Goal: Information Seeking & Learning: Compare options

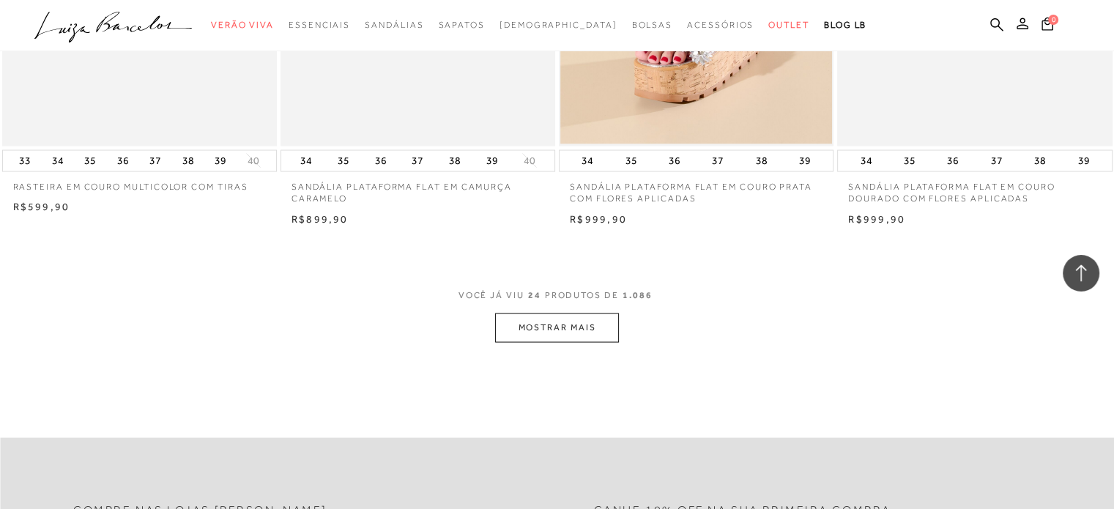
scroll to position [2930, 0]
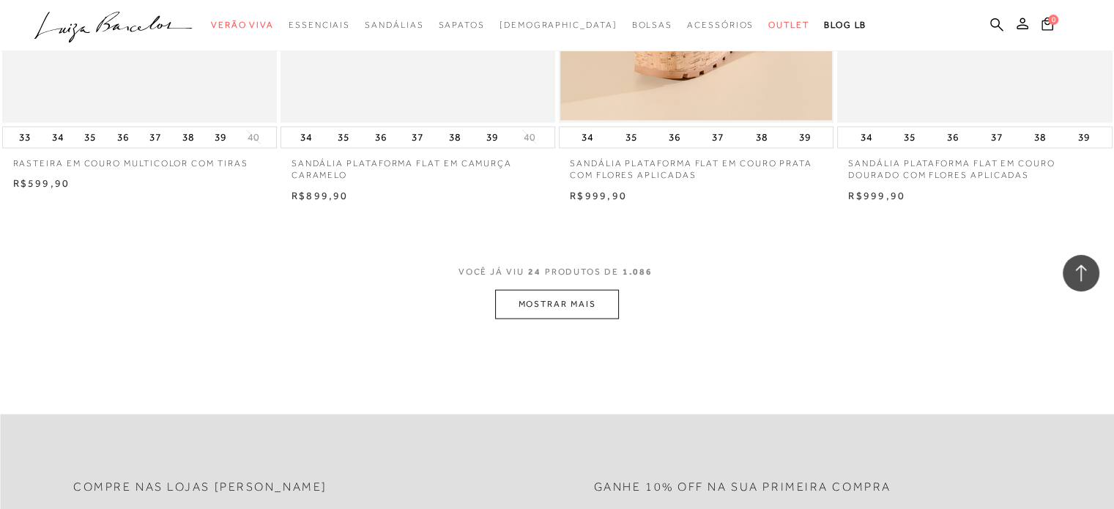
click at [583, 304] on button "MOSTRAR MAIS" at bounding box center [556, 304] width 123 height 29
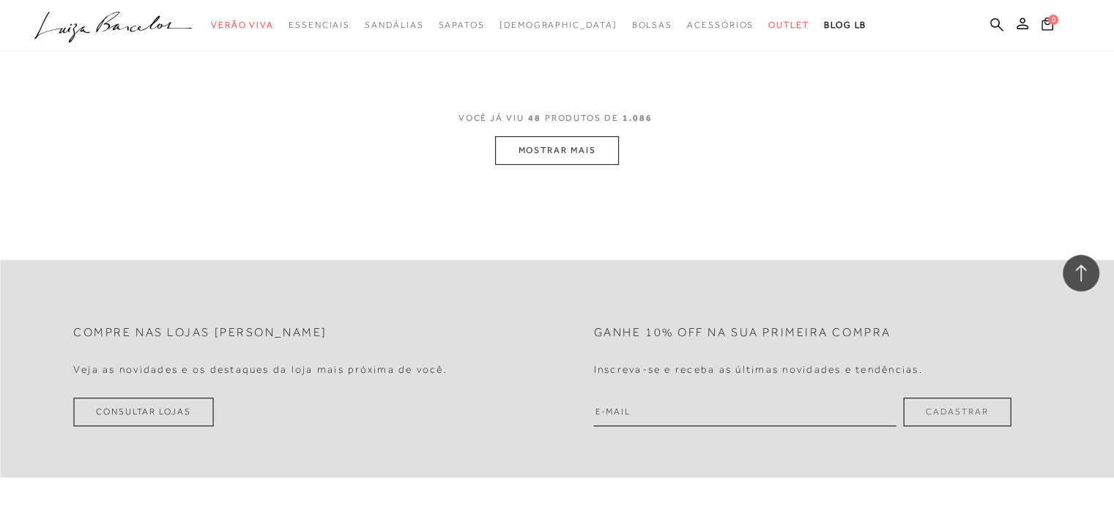
scroll to position [6154, 0]
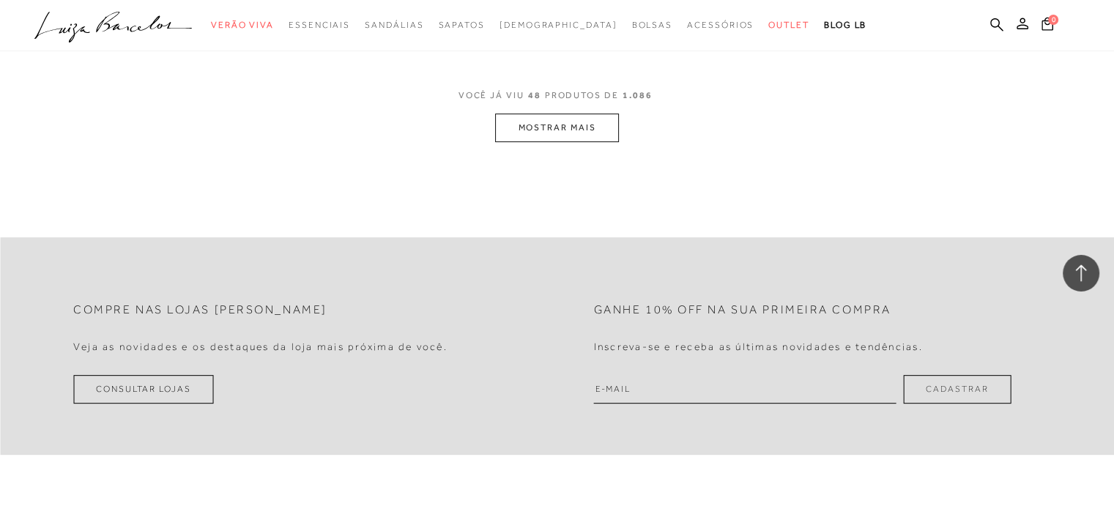
click at [585, 120] on button "MOSTRAR MAIS" at bounding box center [556, 128] width 123 height 29
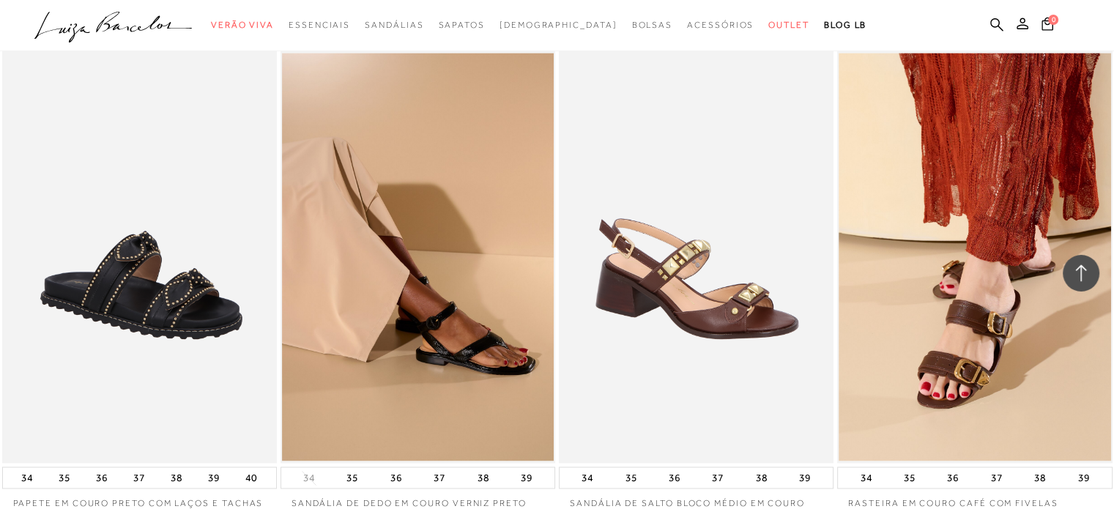
scroll to position [7766, 0]
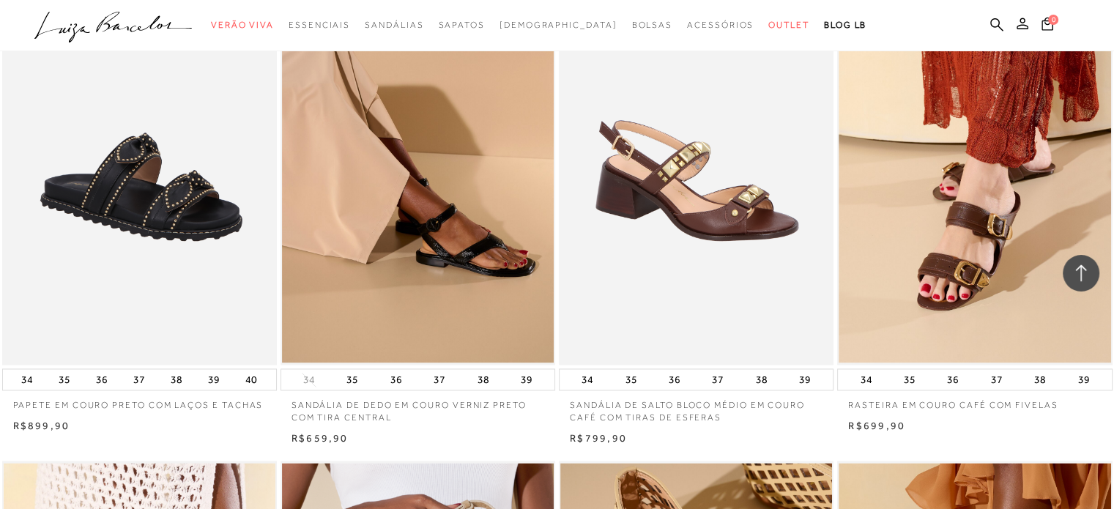
click at [836, 205] on div "RASTEIRA EM COURO CAFÉ COM FIVELAS 34" at bounding box center [975, 193] width 278 height 484
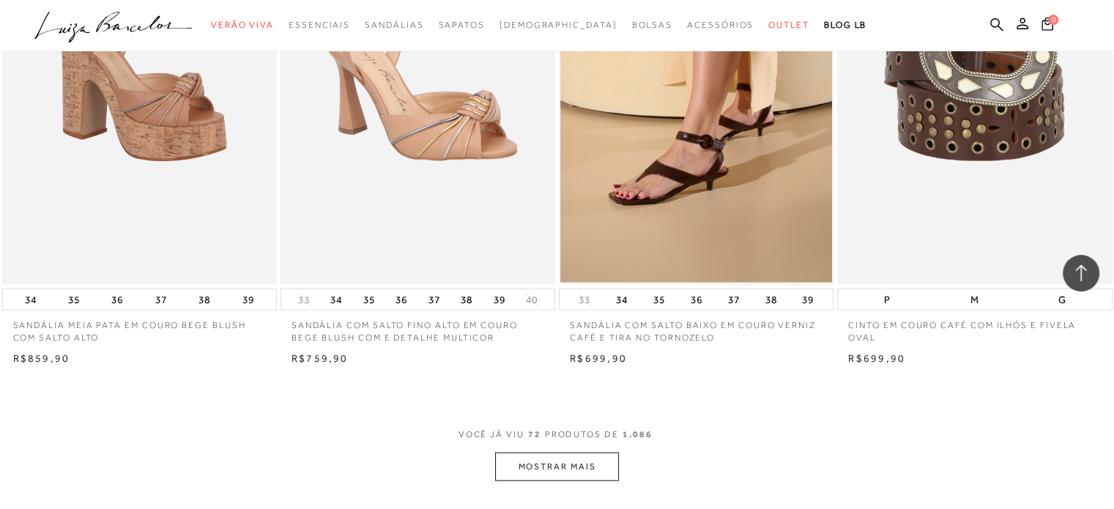
scroll to position [8864, 0]
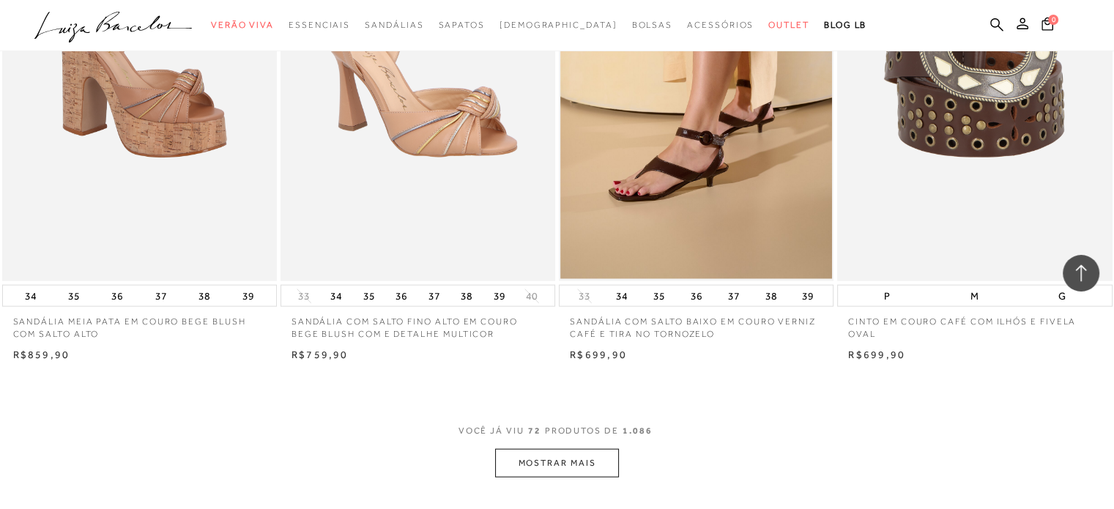
click at [566, 459] on button "MOSTRAR MAIS" at bounding box center [556, 463] width 123 height 29
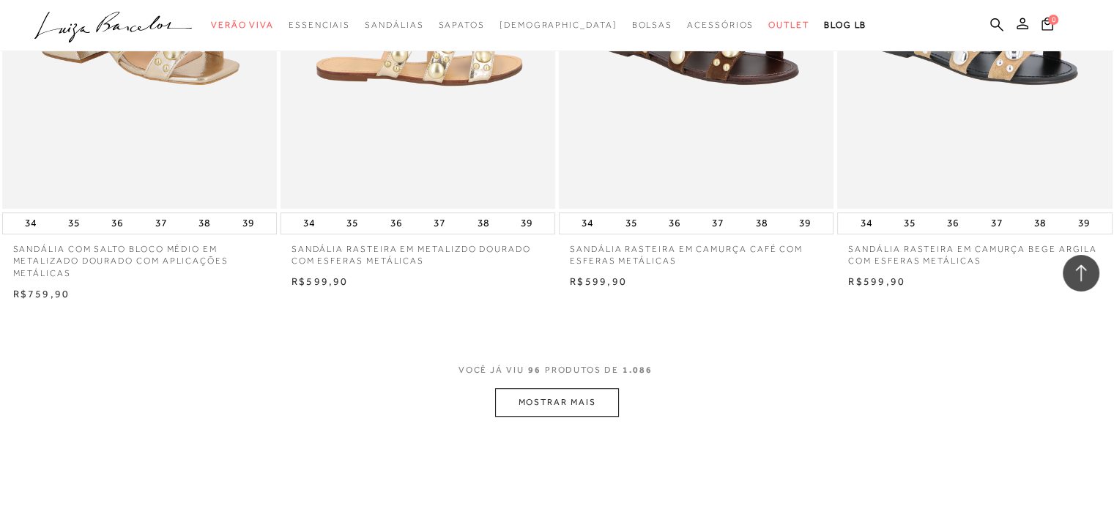
scroll to position [12015, 0]
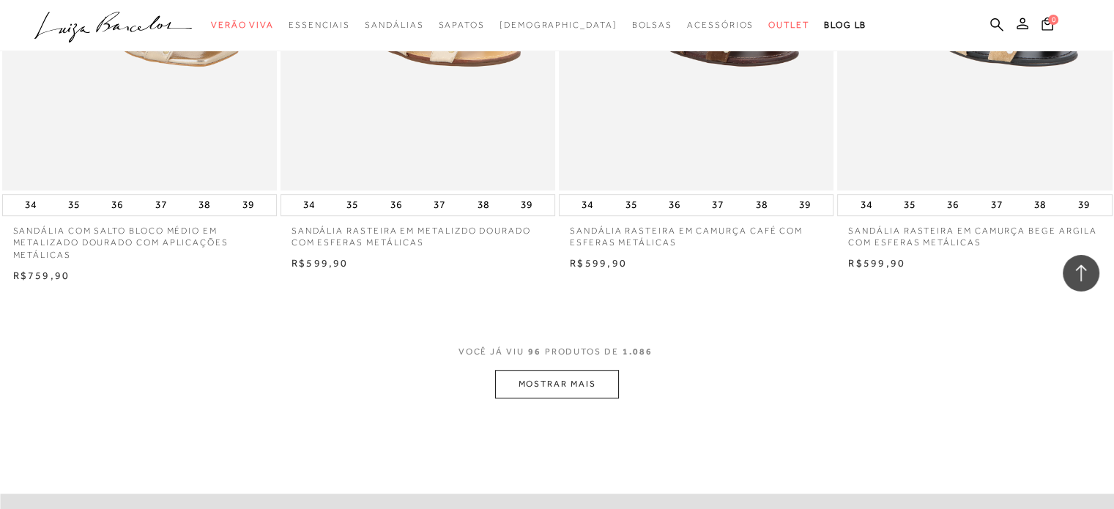
click at [553, 382] on button "MOSTRAR MAIS" at bounding box center [556, 384] width 123 height 29
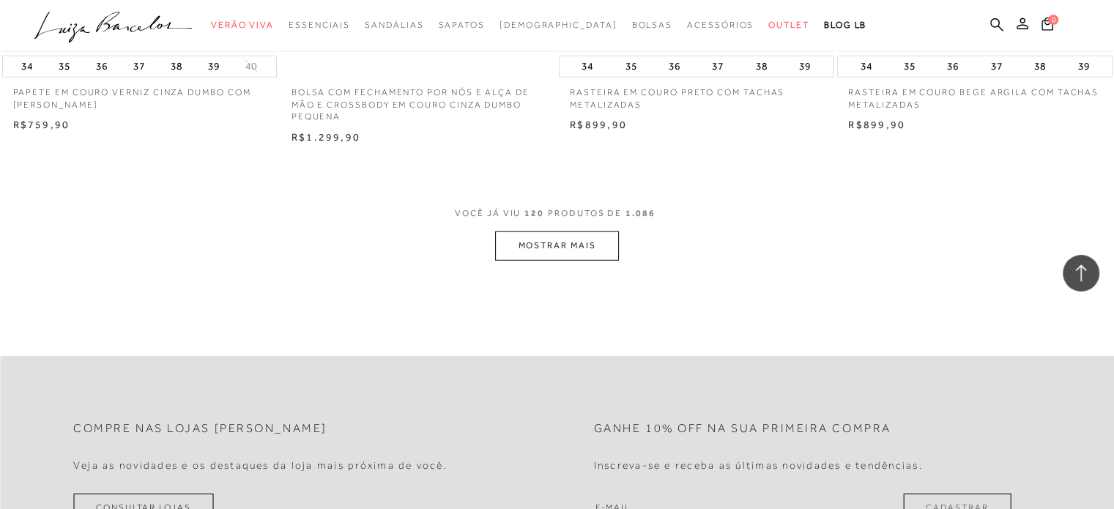
scroll to position [15238, 0]
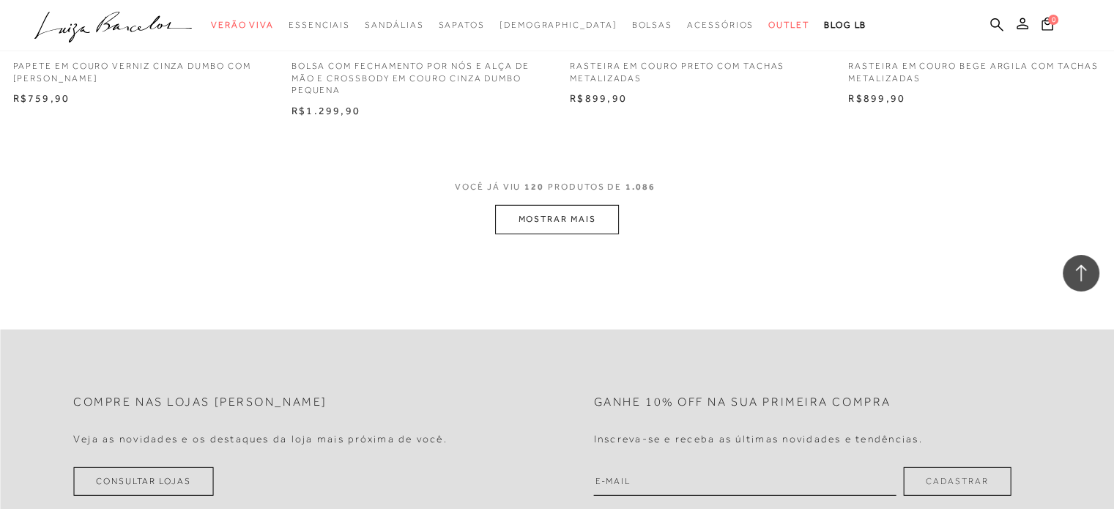
click at [594, 225] on button "MOSTRAR MAIS" at bounding box center [556, 219] width 123 height 29
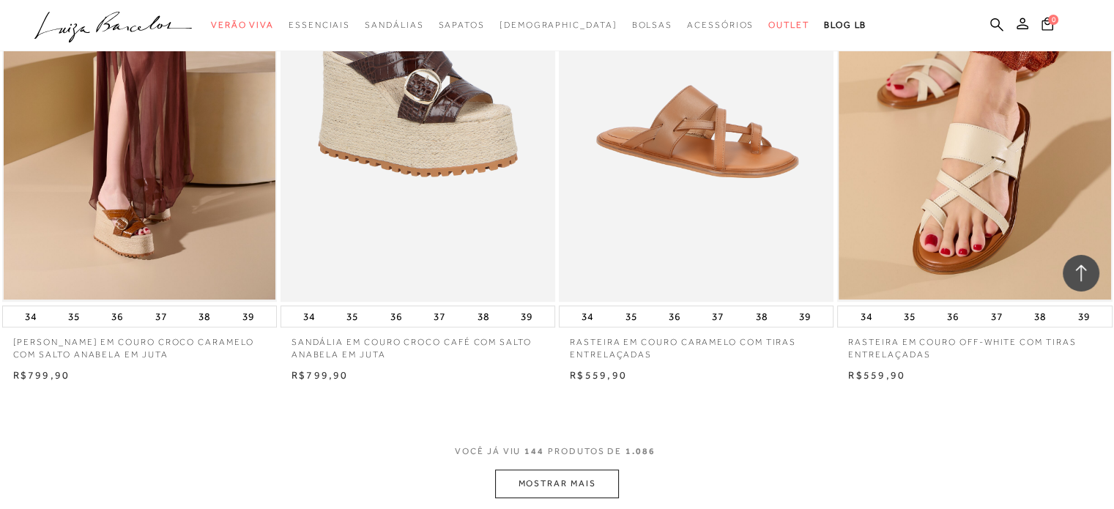
scroll to position [18022, 0]
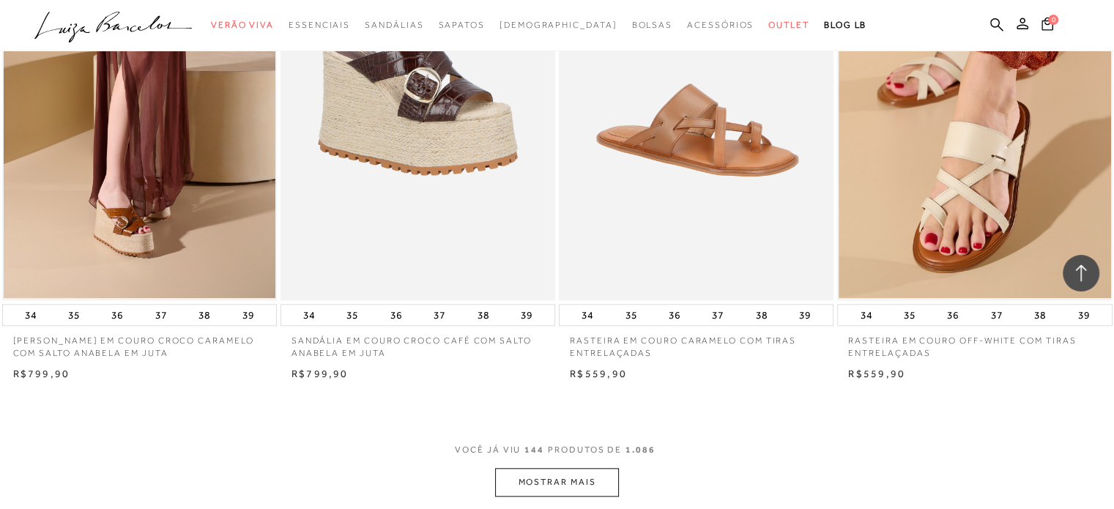
click at [580, 469] on button "MOSTRAR MAIS" at bounding box center [556, 482] width 123 height 29
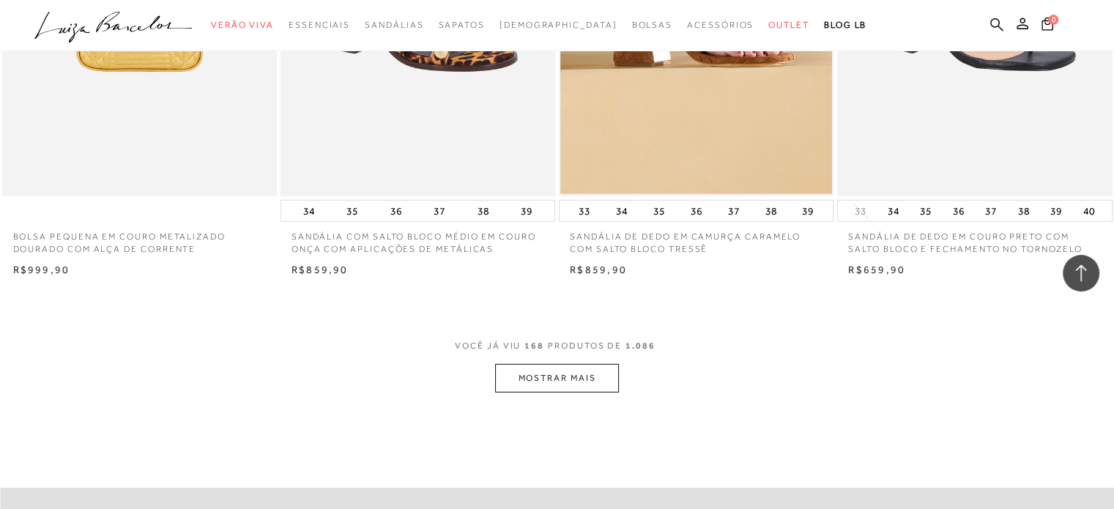
scroll to position [21465, 0]
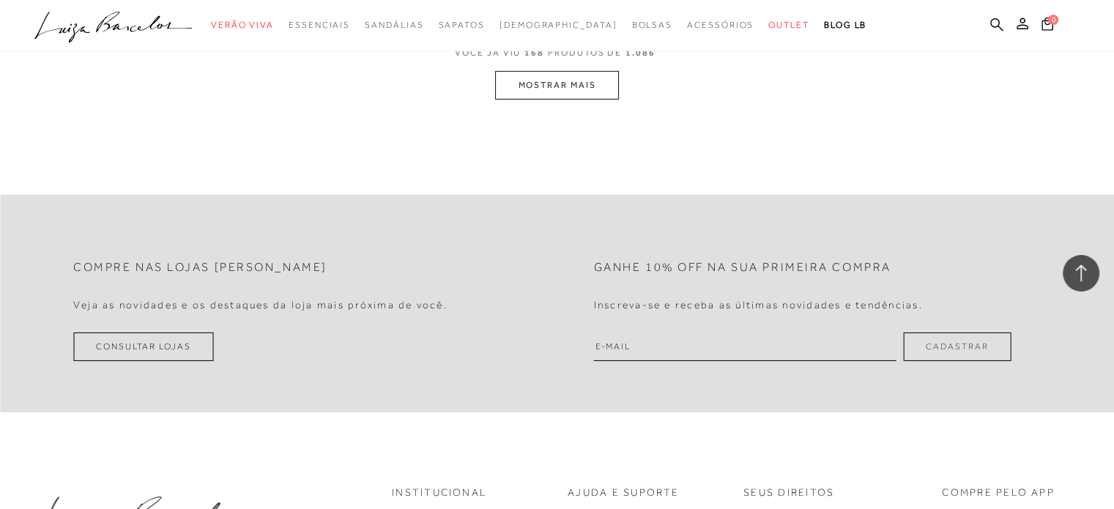
click at [547, 81] on button "MOSTRAR MAIS" at bounding box center [556, 85] width 123 height 29
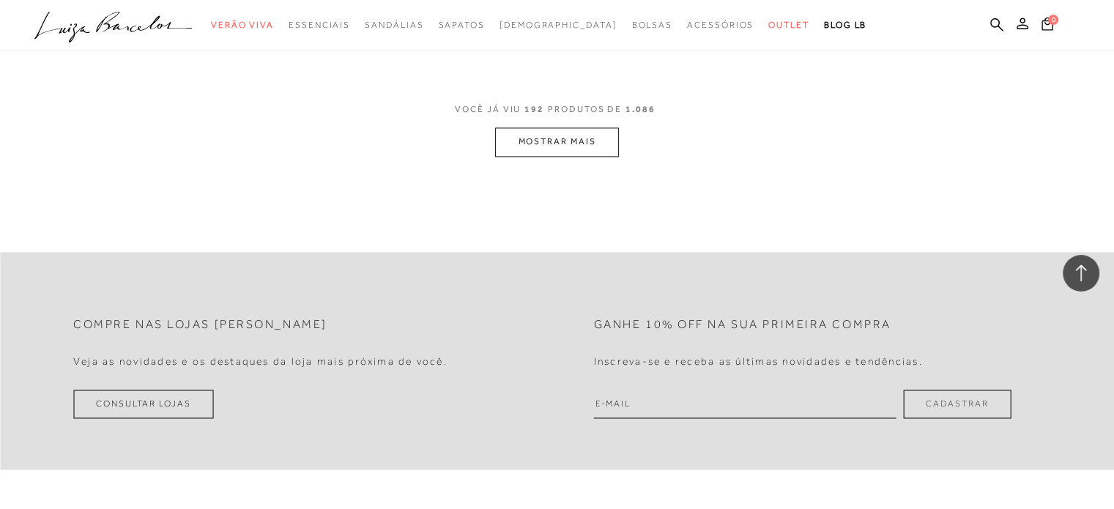
scroll to position [24438, 0]
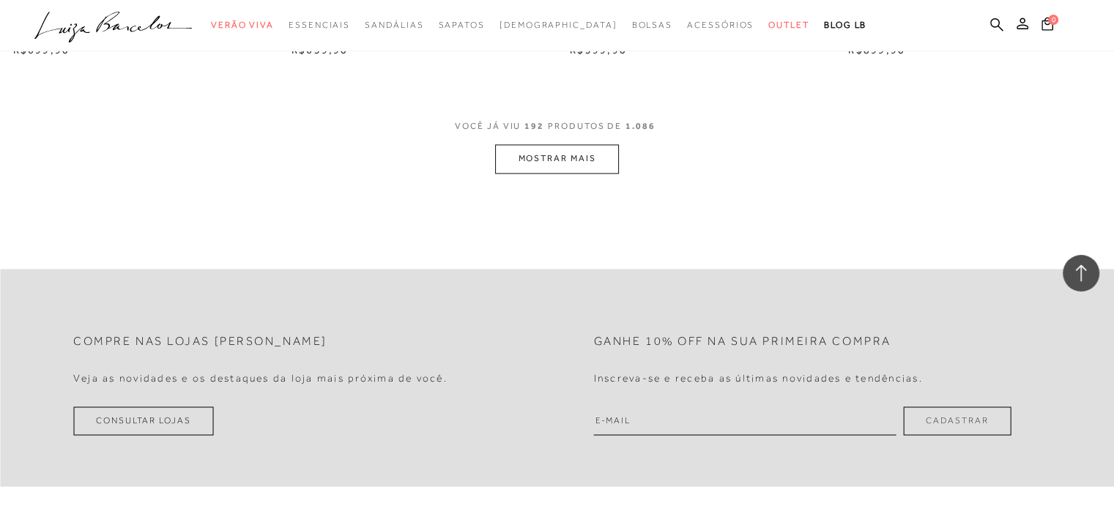
click at [571, 158] on button "MOSTRAR MAIS" at bounding box center [556, 158] width 123 height 29
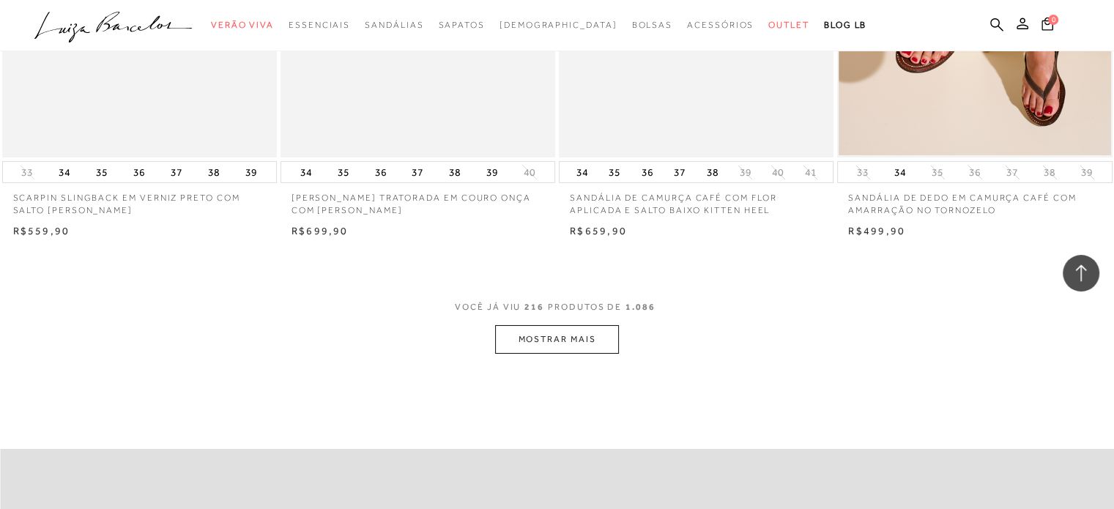
scroll to position [27368, 0]
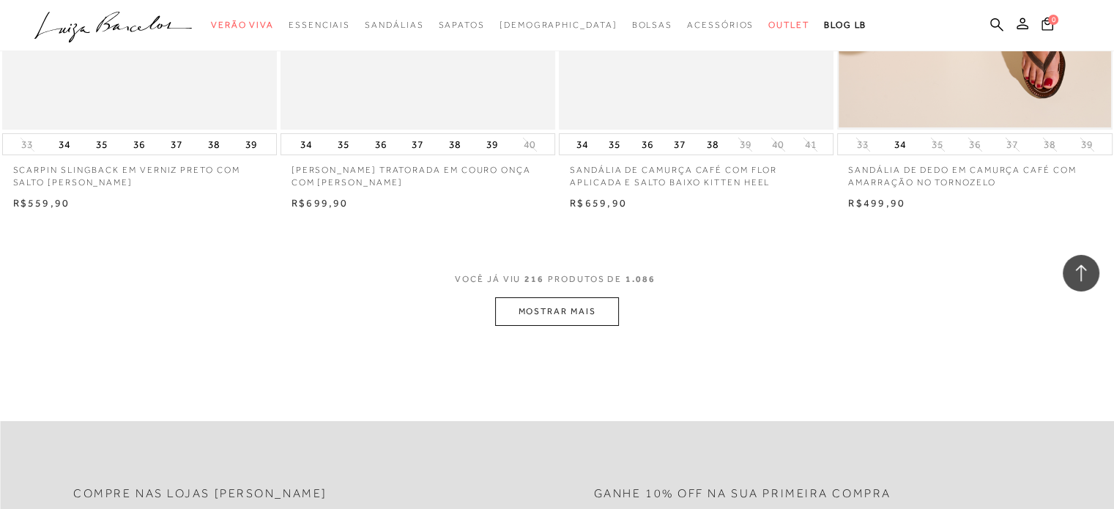
click at [590, 321] on button "MOSTRAR MAIS" at bounding box center [556, 311] width 123 height 29
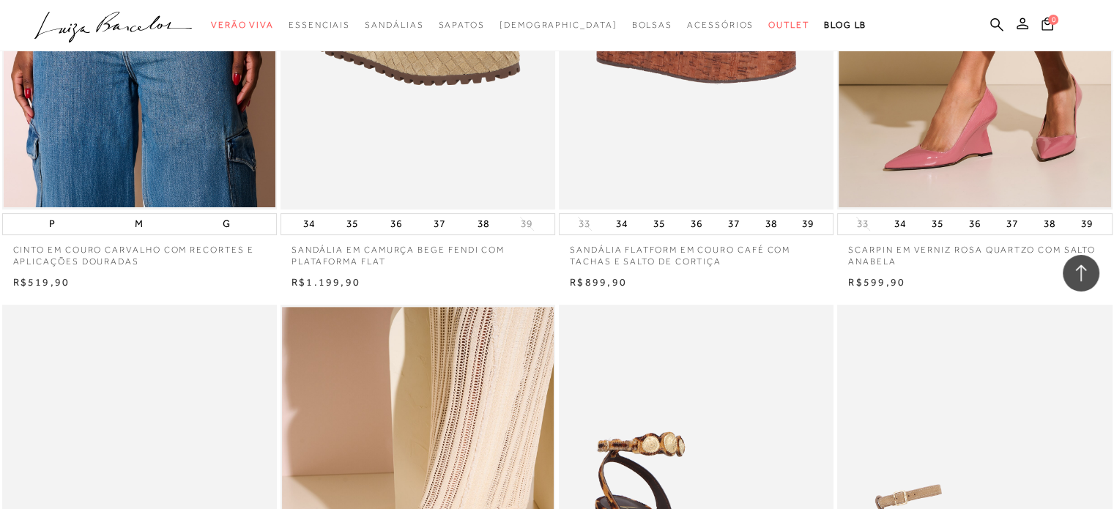
scroll to position [28174, 0]
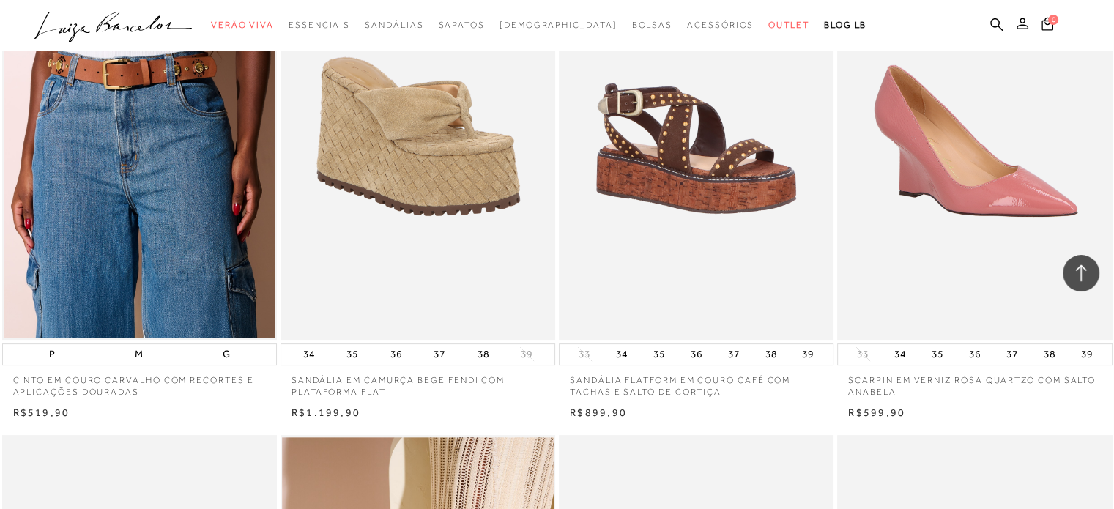
click at [963, 237] on img at bounding box center [975, 133] width 273 height 412
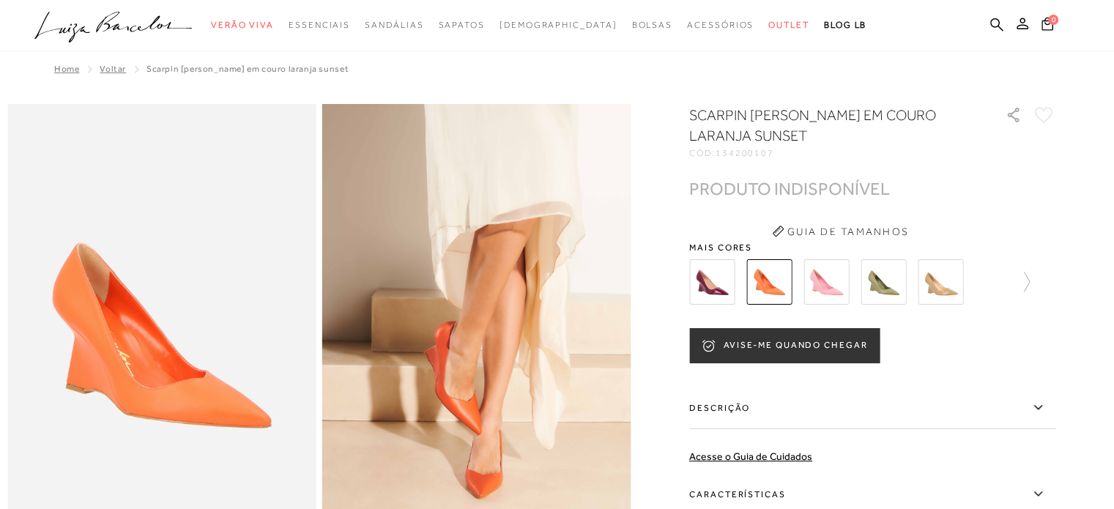
click at [824, 345] on button "AVISE-ME QUANDO CHEGAR" at bounding box center [784, 345] width 190 height 35
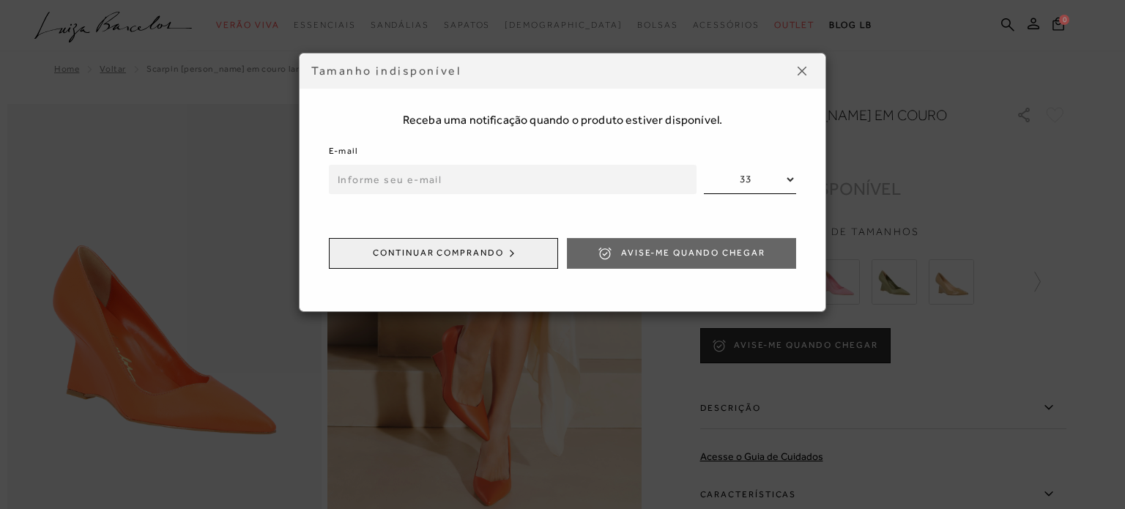
click at [744, 181] on select "33 34 35 36 37 38 39 40" at bounding box center [750, 179] width 92 height 29
select select
click at [704, 165] on select "33 34 35 36 37 38 39 40" at bounding box center [750, 179] width 92 height 29
click at [454, 170] on input "email" at bounding box center [513, 179] width 368 height 29
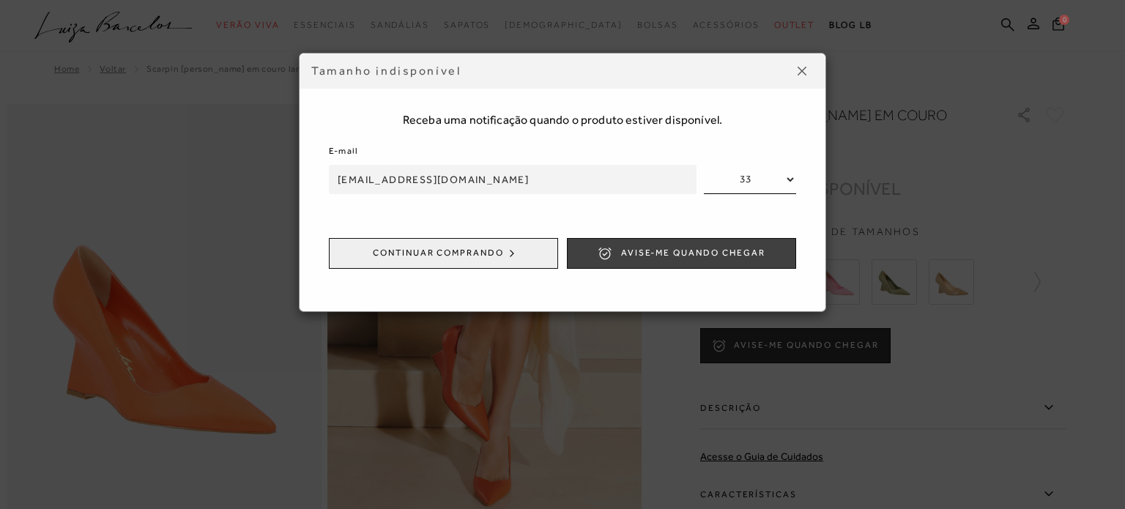
type input "[EMAIL_ADDRESS][DOMAIN_NAME]"
click at [633, 253] on span "Avise-me quando chegar" at bounding box center [693, 253] width 144 height 12
click at [520, 246] on button "Continuar comprando" at bounding box center [443, 253] width 229 height 31
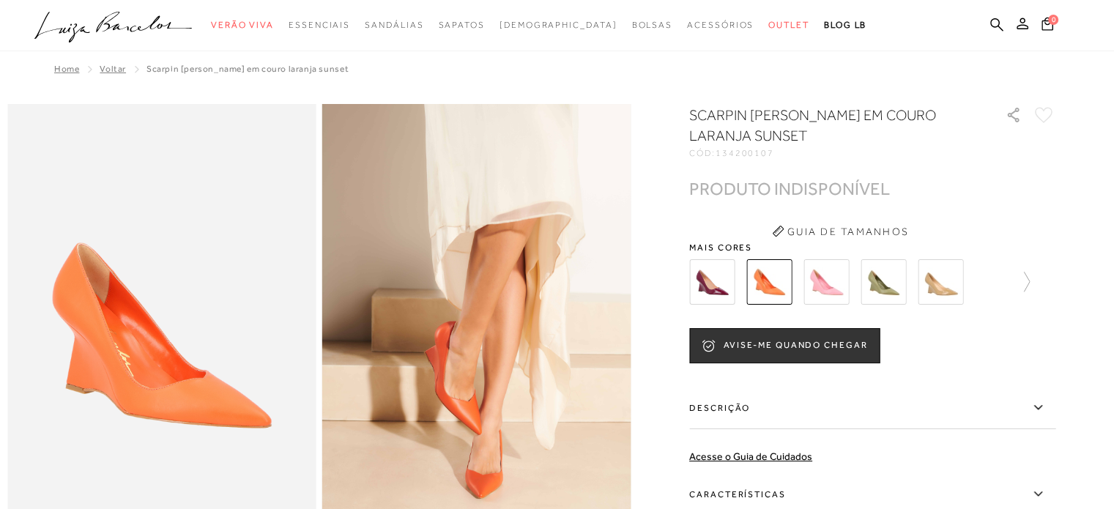
click at [826, 278] on img at bounding box center [826, 281] width 45 height 45
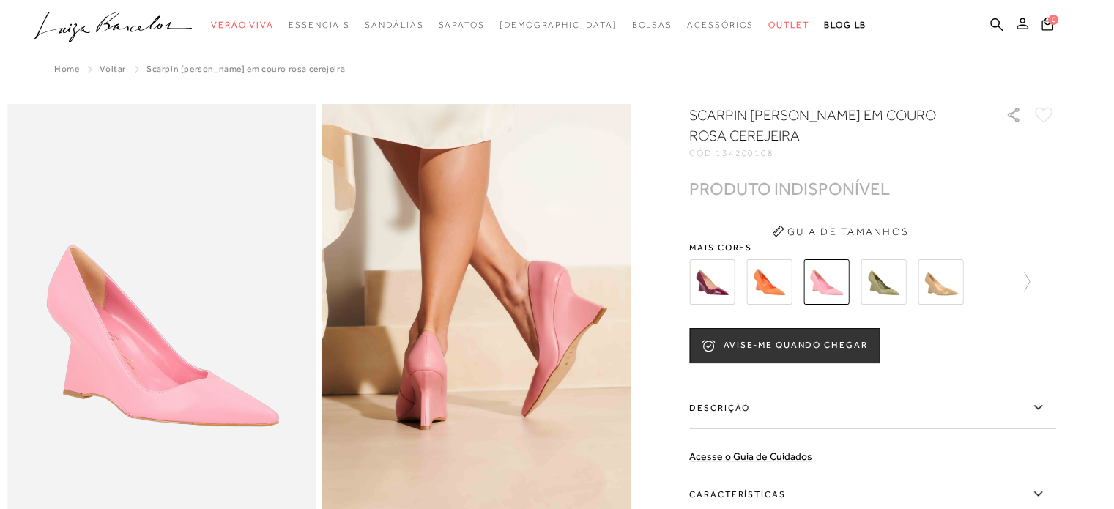
click at [884, 284] on img at bounding box center [883, 281] width 45 height 45
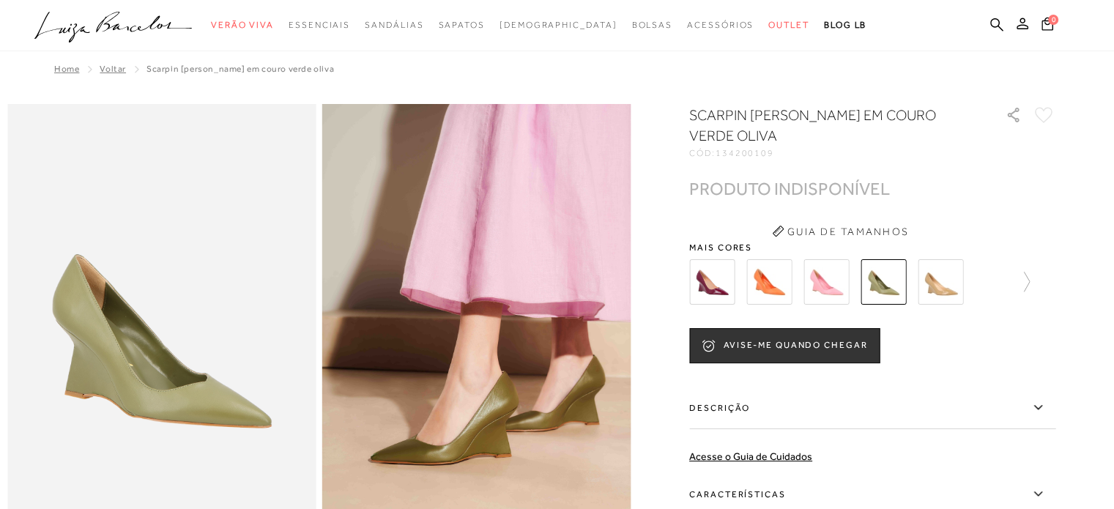
click at [940, 289] on img at bounding box center [940, 281] width 45 height 45
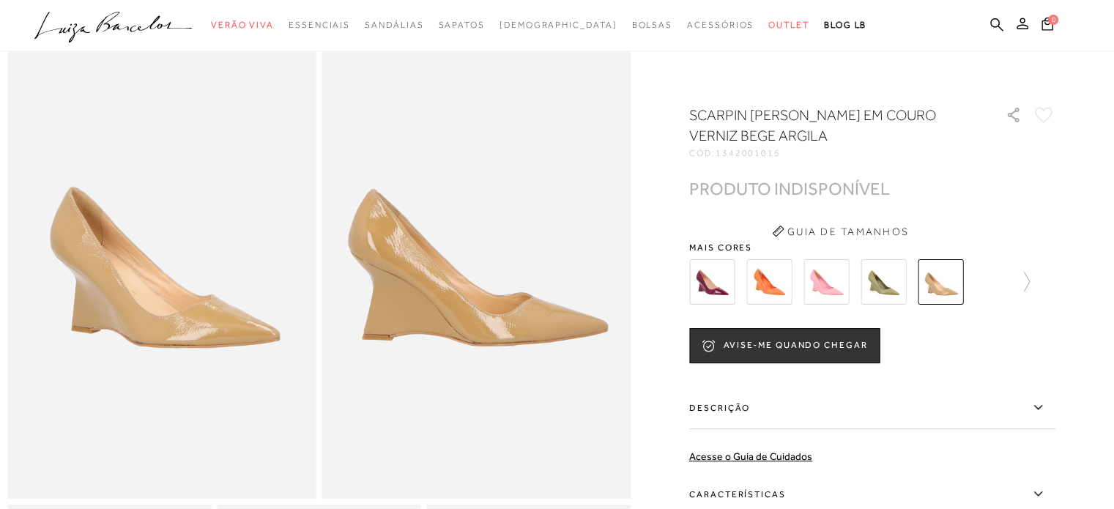
scroll to position [293, 0]
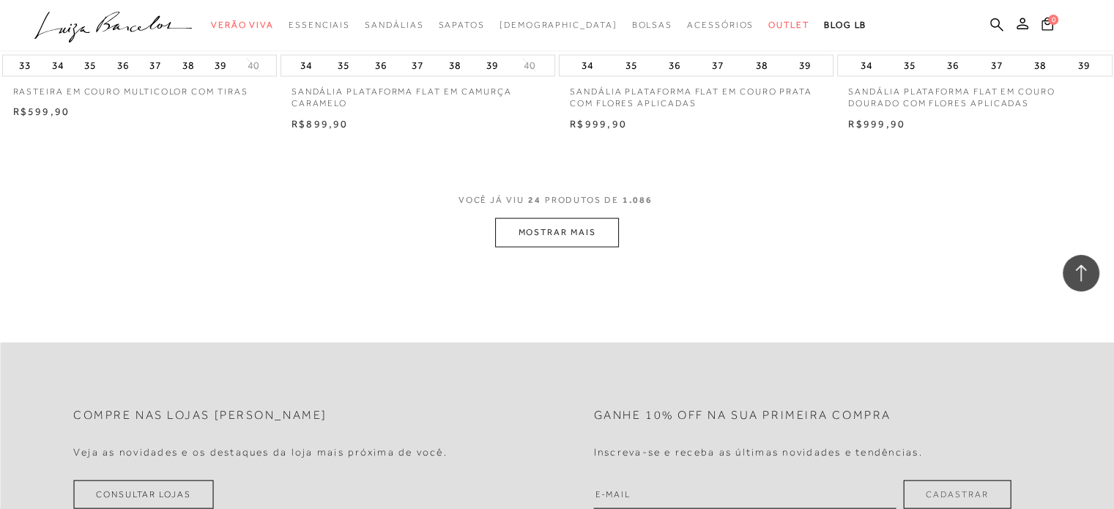
scroll to position [2940, 0]
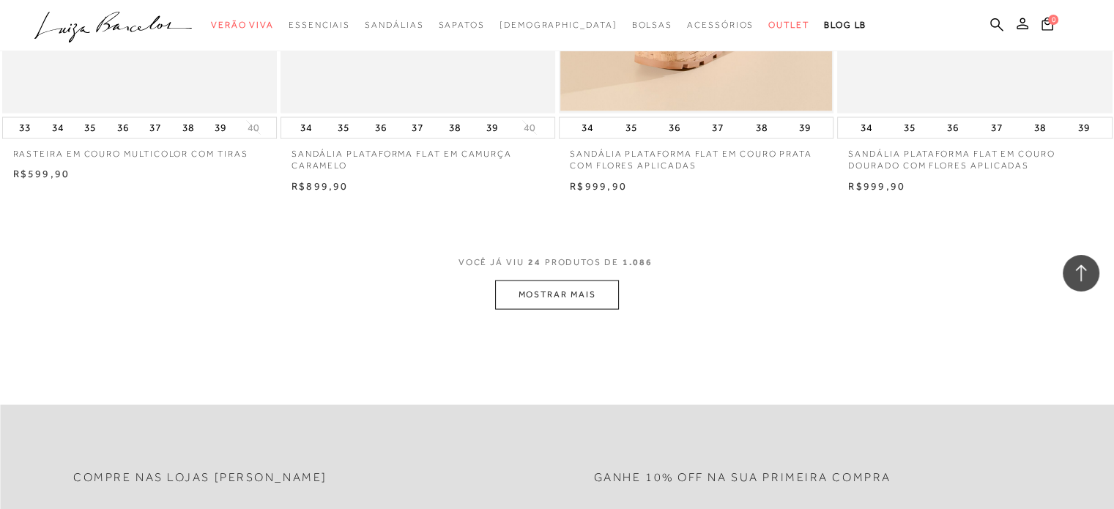
click at [560, 286] on button "MOSTRAR MAIS" at bounding box center [556, 295] width 123 height 29
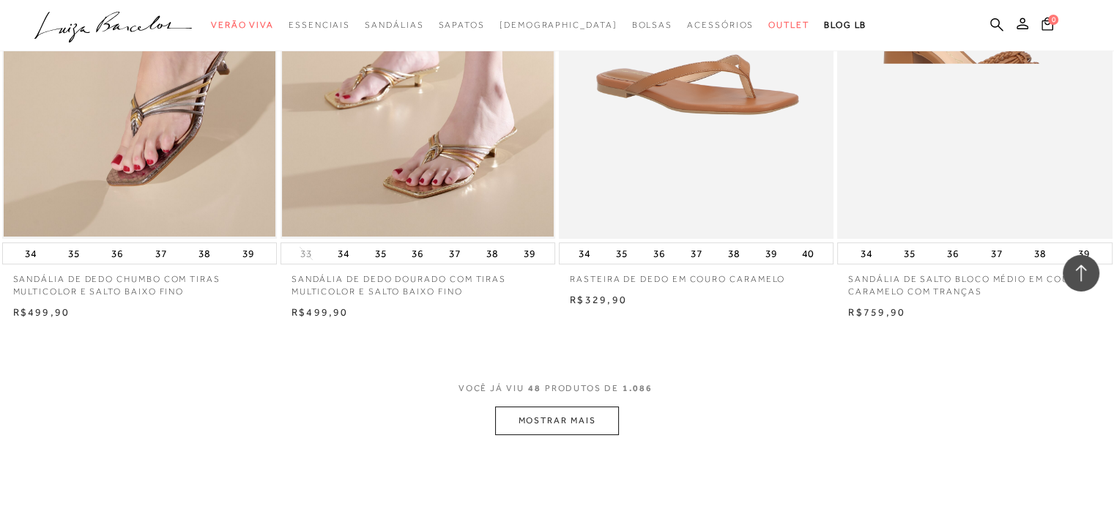
scroll to position [5840, 0]
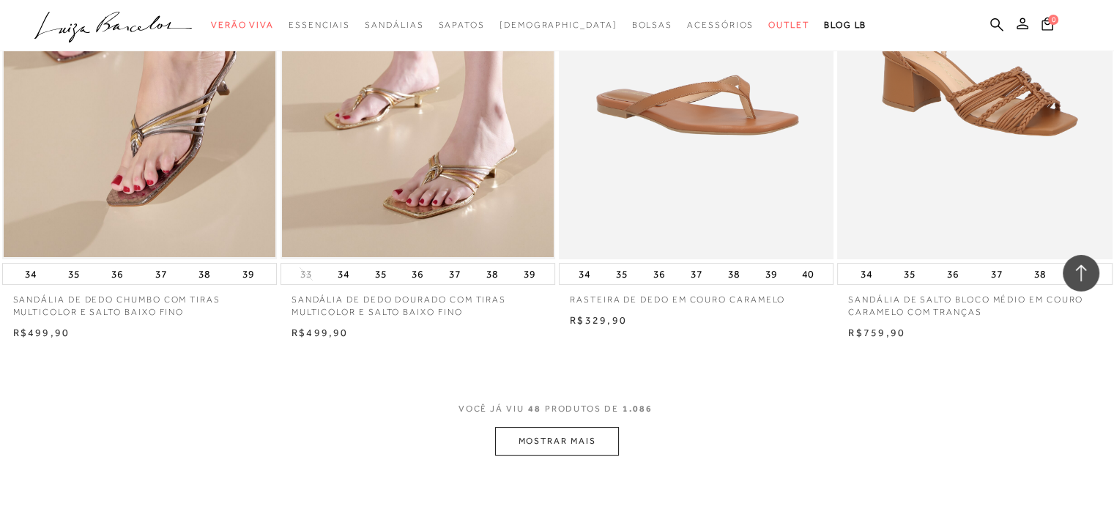
click at [547, 430] on button "MOSTRAR MAIS" at bounding box center [556, 441] width 123 height 29
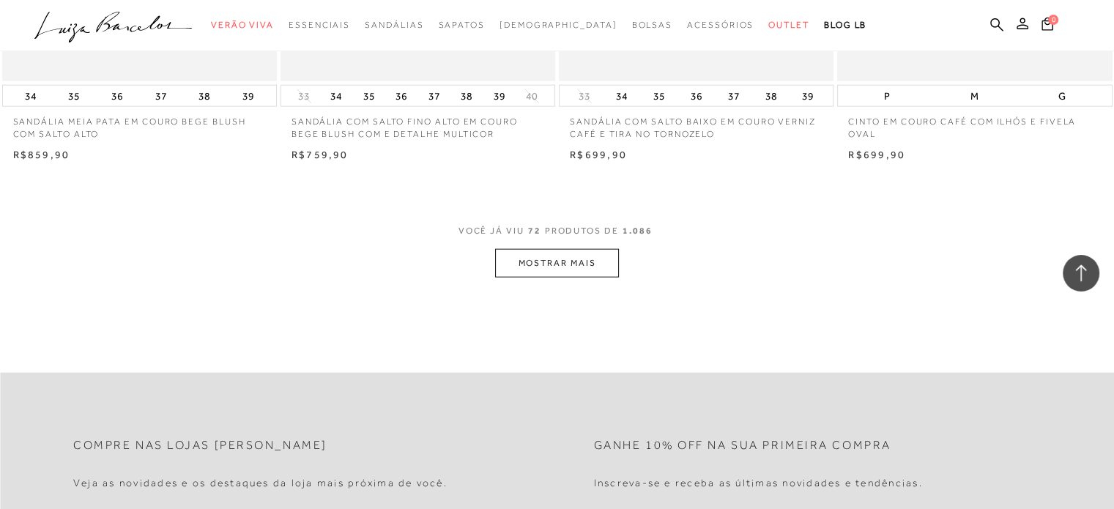
scroll to position [9064, 0]
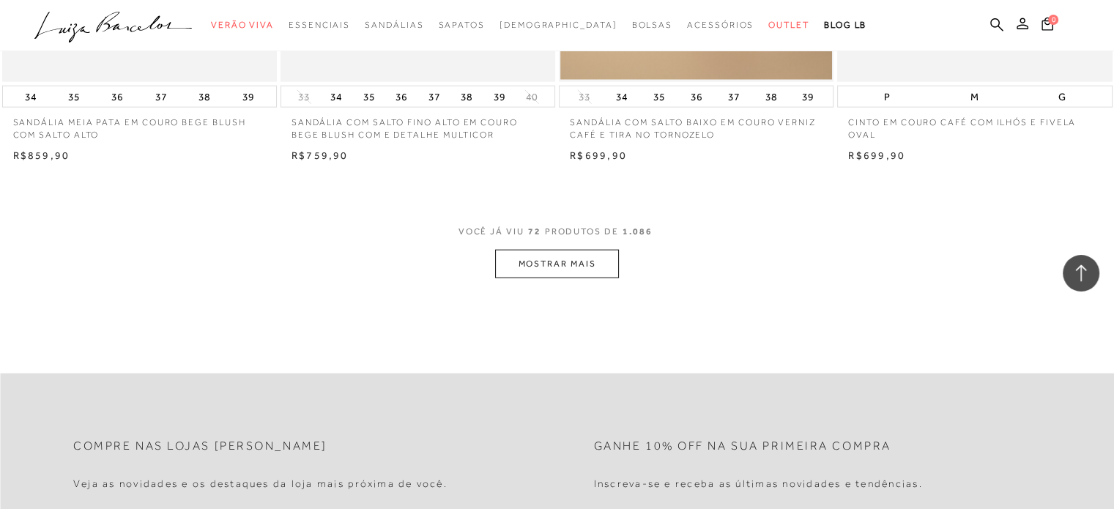
click at [545, 270] on button "MOSTRAR MAIS" at bounding box center [556, 264] width 123 height 29
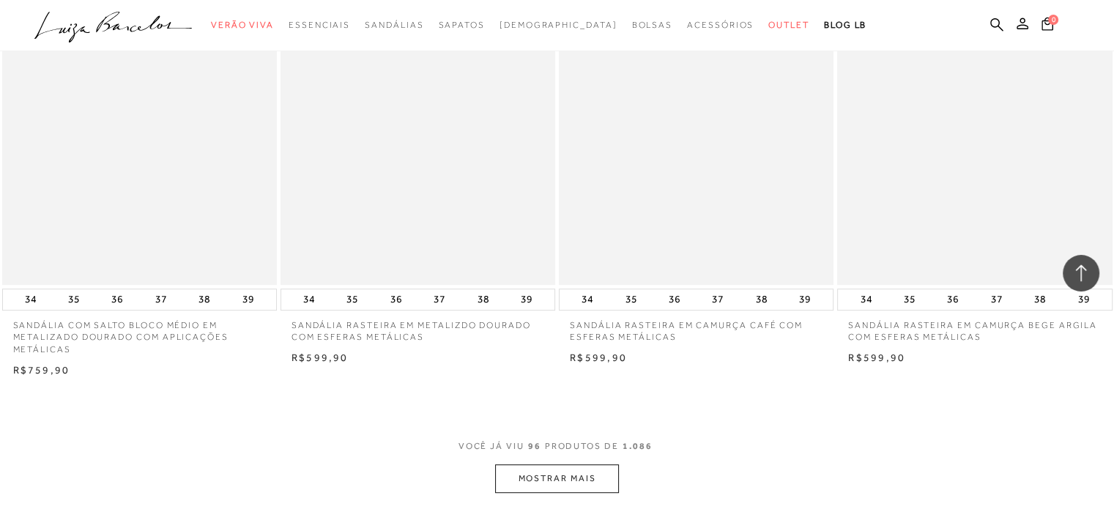
scroll to position [12067, 0]
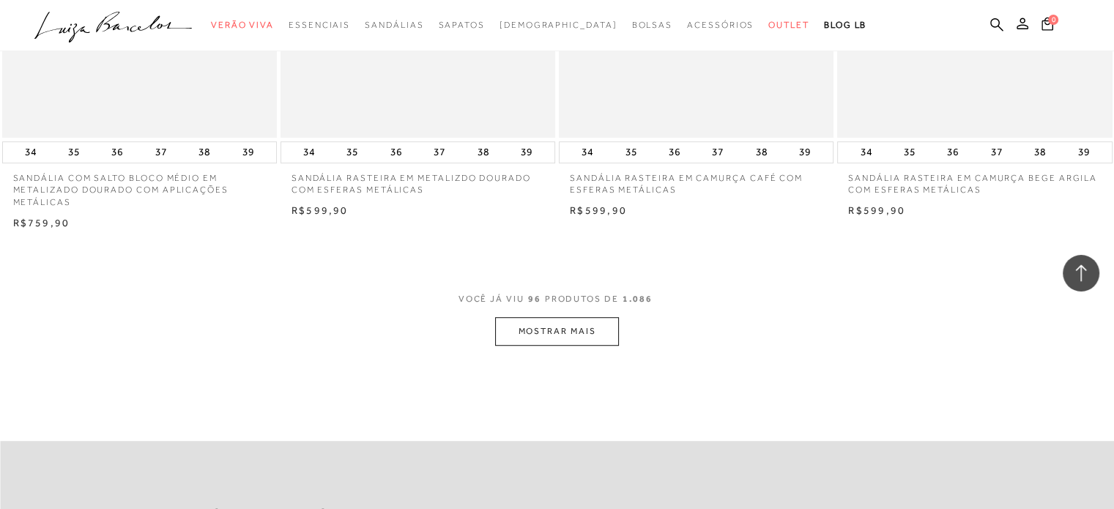
click at [549, 324] on button "MOSTRAR MAIS" at bounding box center [556, 331] width 123 height 29
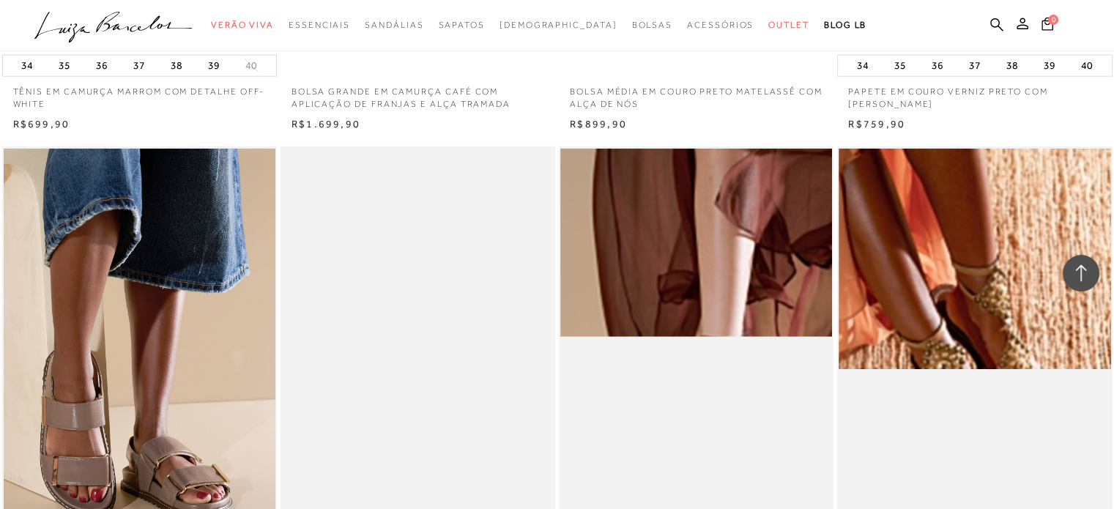
scroll to position [15144, 0]
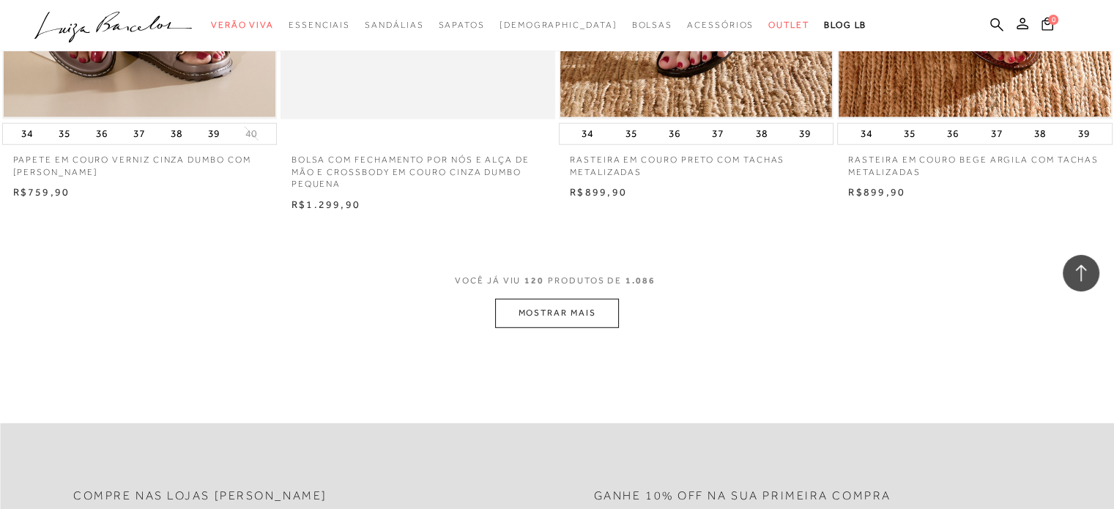
click at [511, 307] on button "MOSTRAR MAIS" at bounding box center [556, 313] width 123 height 29
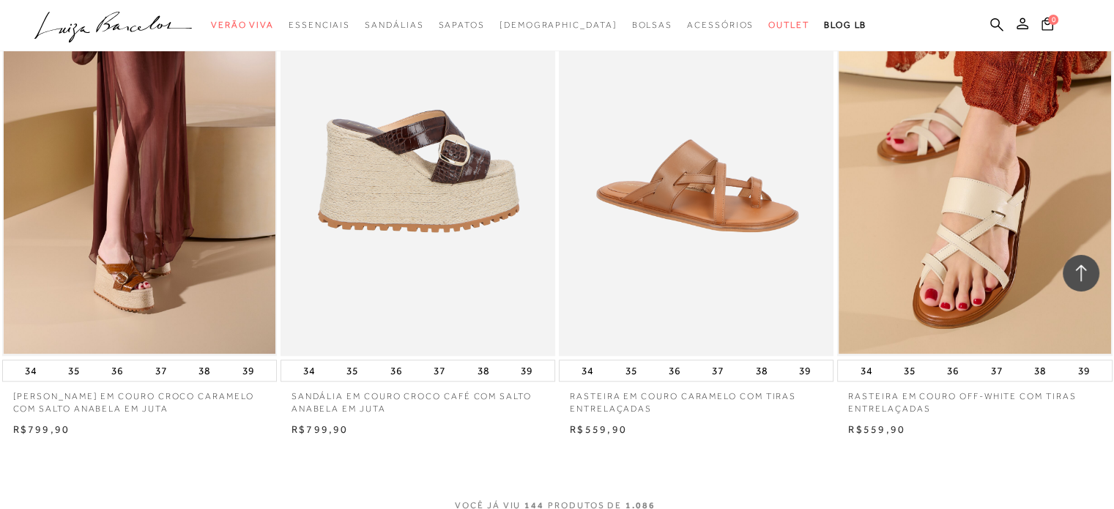
scroll to position [18294, 0]
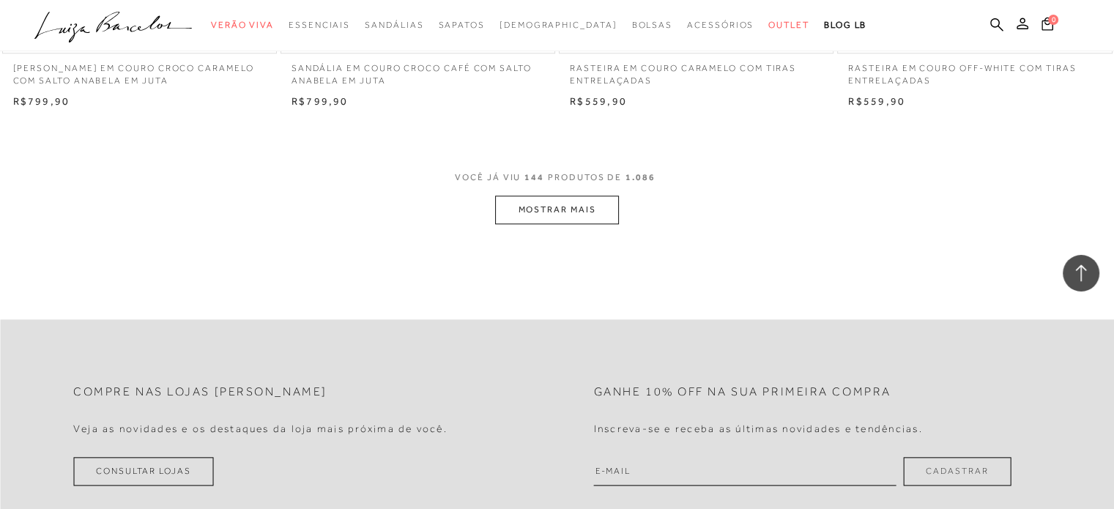
click at [576, 220] on button "MOSTRAR MAIS" at bounding box center [556, 210] width 123 height 29
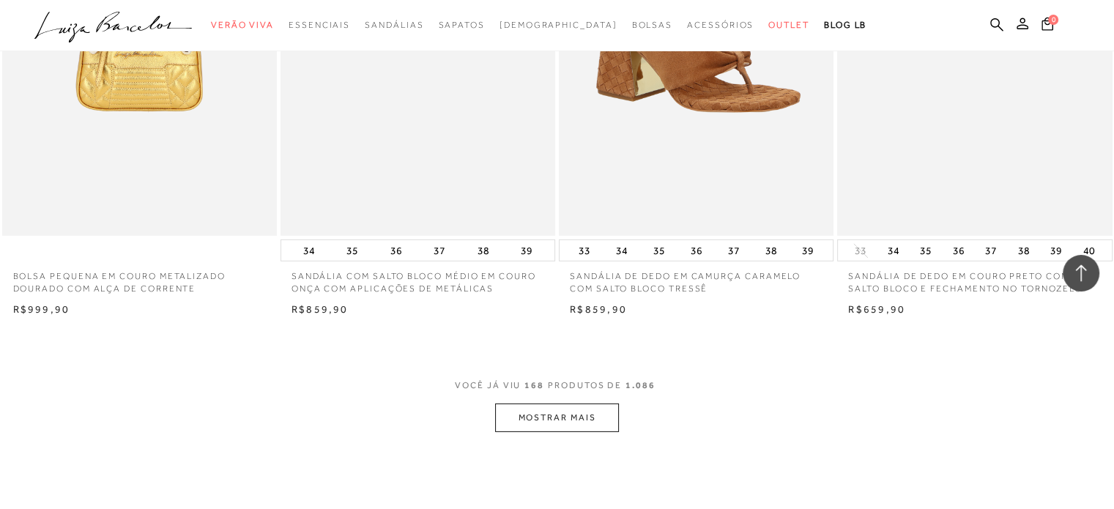
scroll to position [21152, 0]
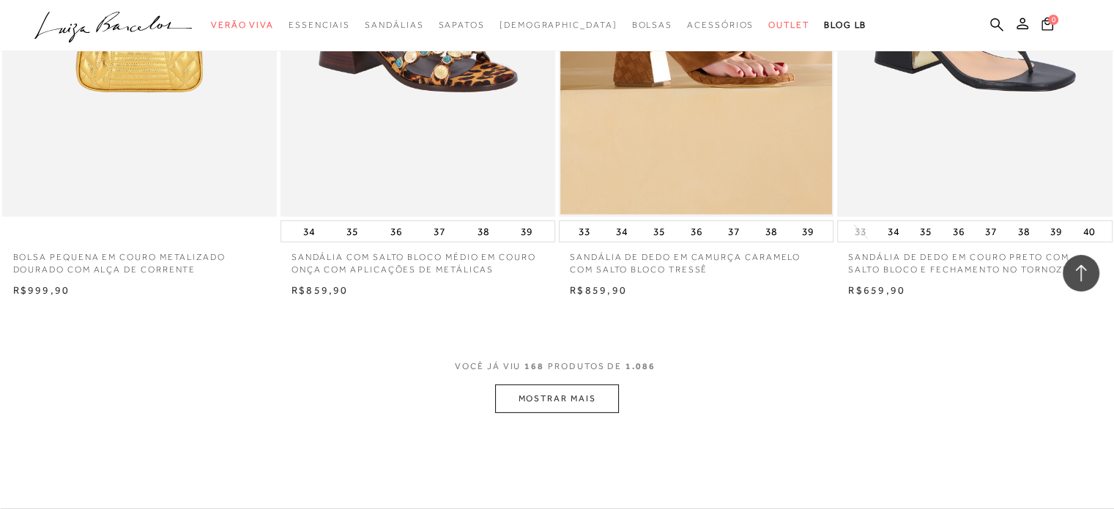
click at [557, 400] on button "MOSTRAR MAIS" at bounding box center [556, 399] width 123 height 29
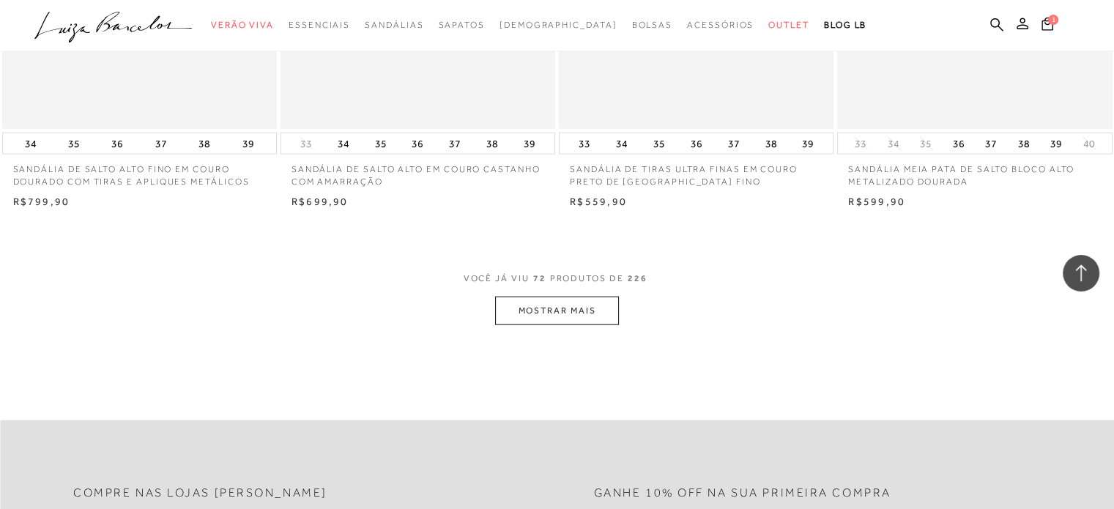
scroll to position [9231, 0]
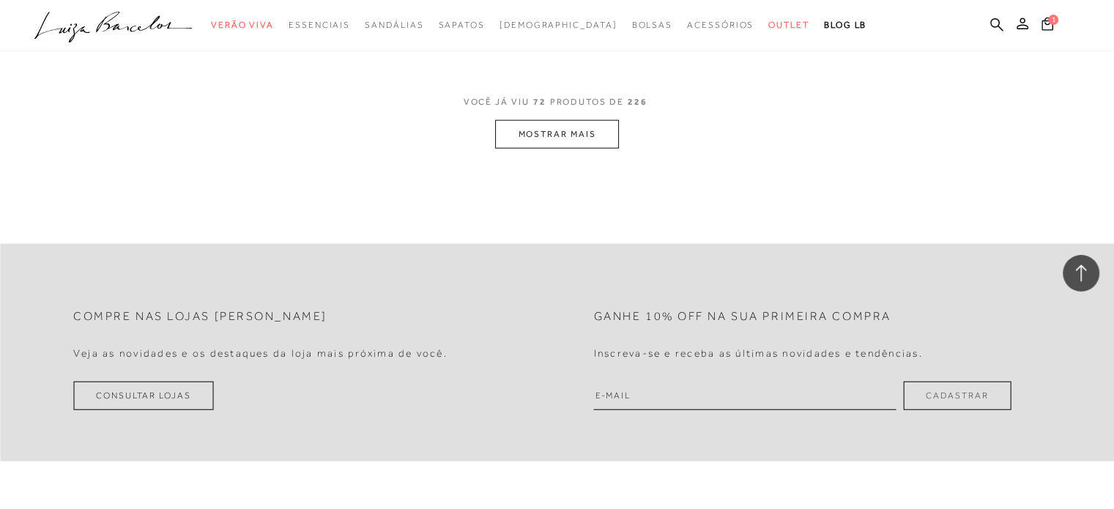
click at [536, 123] on button "MOSTRAR MAIS" at bounding box center [556, 134] width 123 height 29
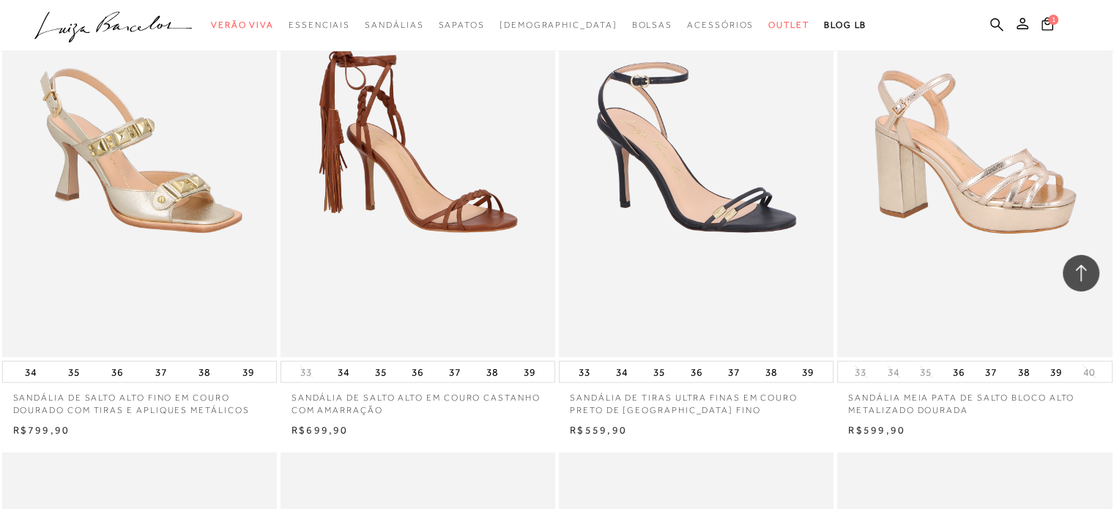
scroll to position [8791, 0]
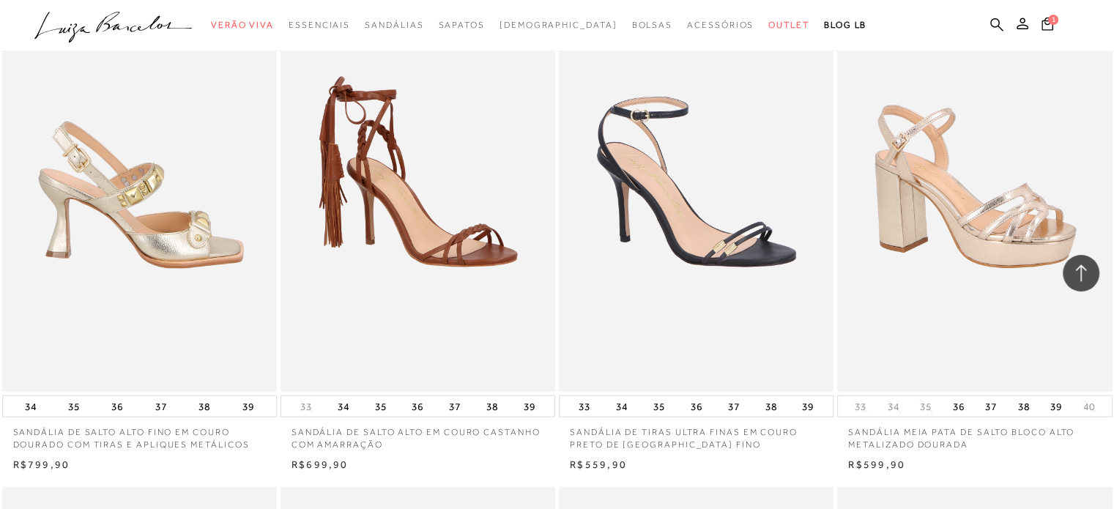
click at [199, 186] on img at bounding box center [140, 185] width 273 height 412
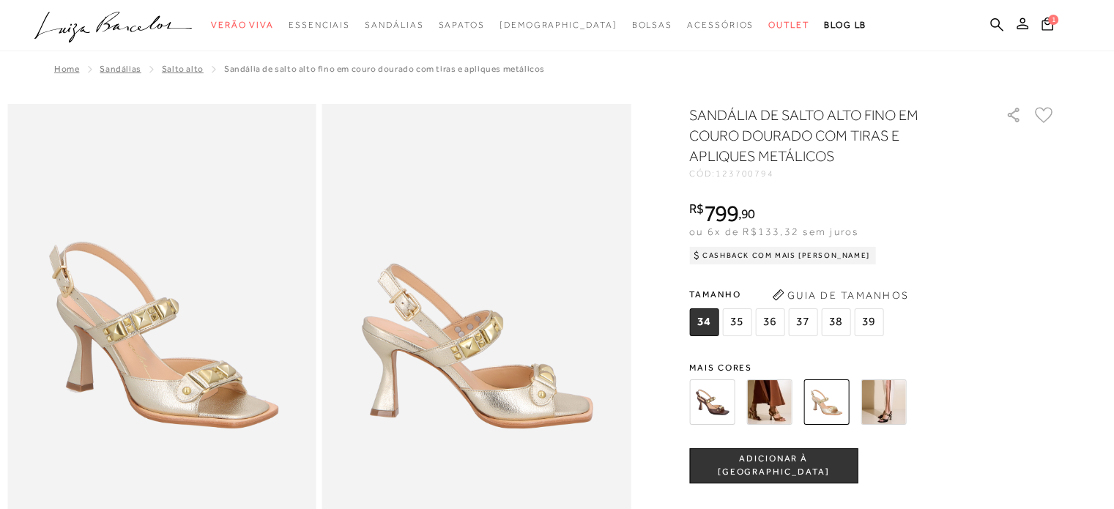
click at [788, 407] on img at bounding box center [769, 401] width 45 height 45
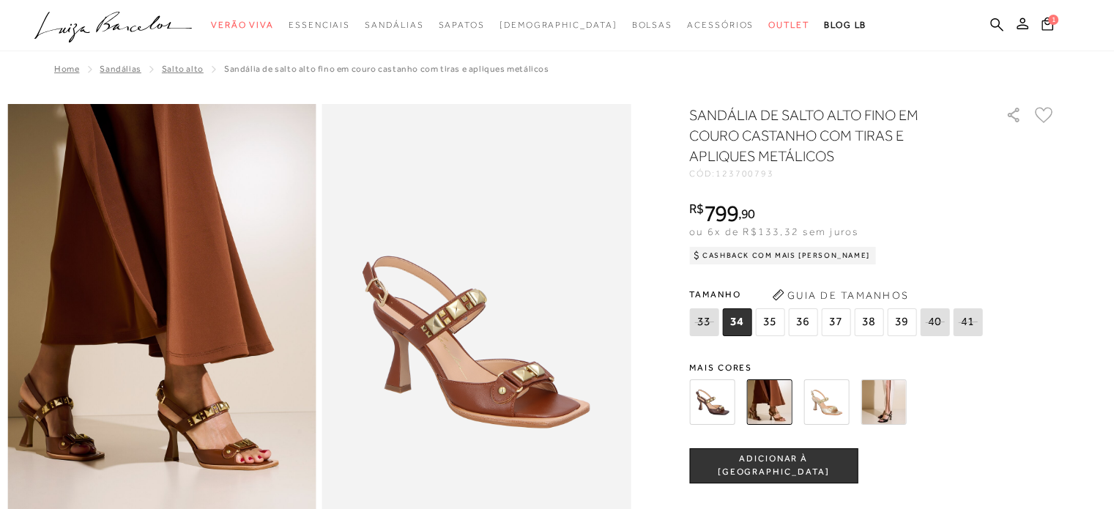
click at [844, 402] on img at bounding box center [826, 401] width 45 height 45
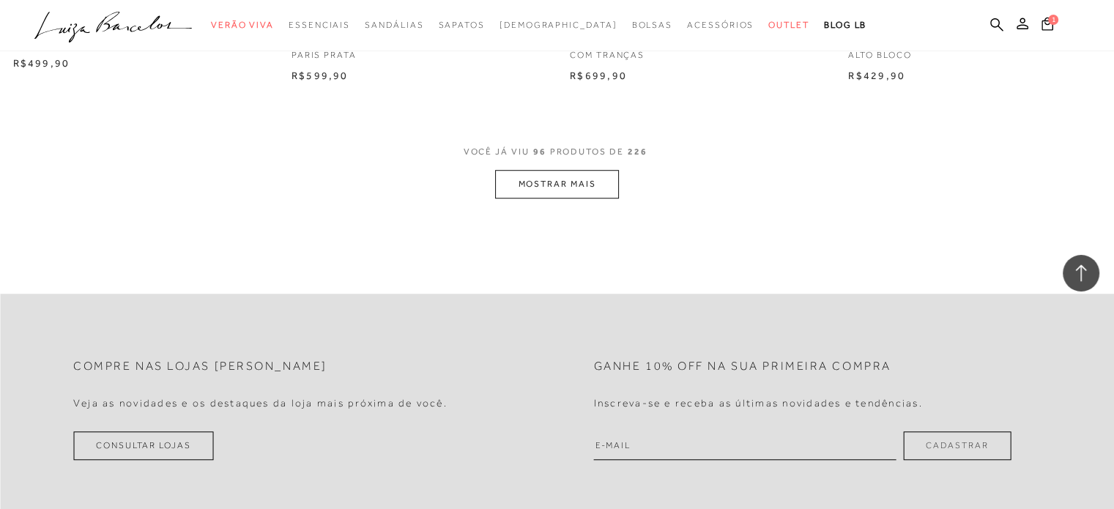
scroll to position [12234, 0]
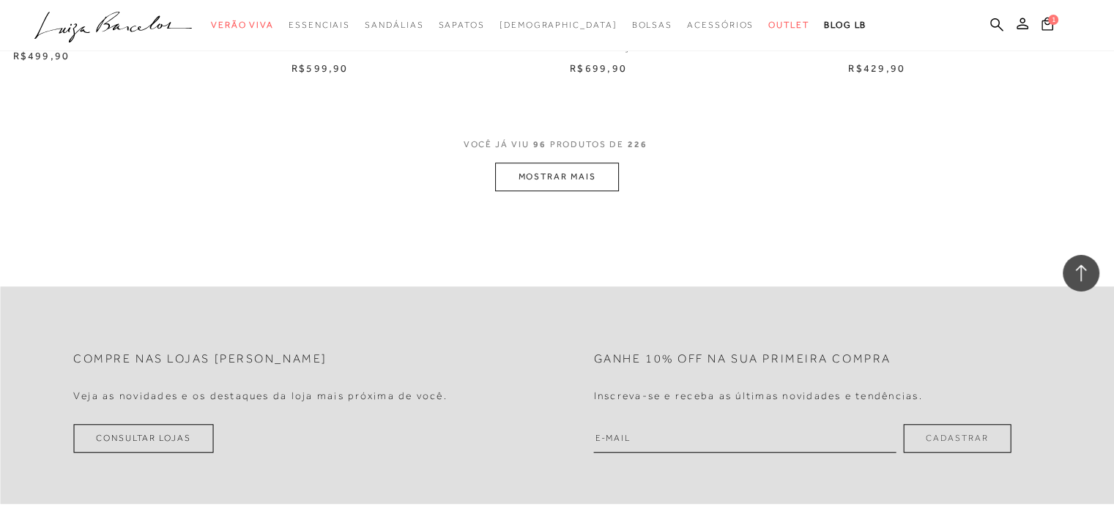
click at [570, 169] on button "MOSTRAR MAIS" at bounding box center [556, 177] width 123 height 29
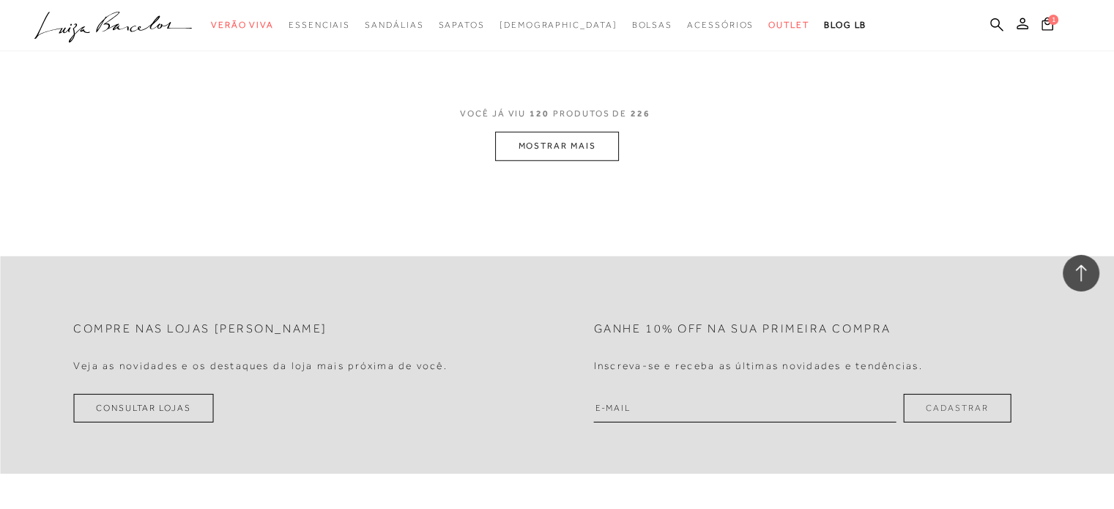
click at [570, 143] on button "MOSTRAR MAIS" at bounding box center [556, 146] width 123 height 29
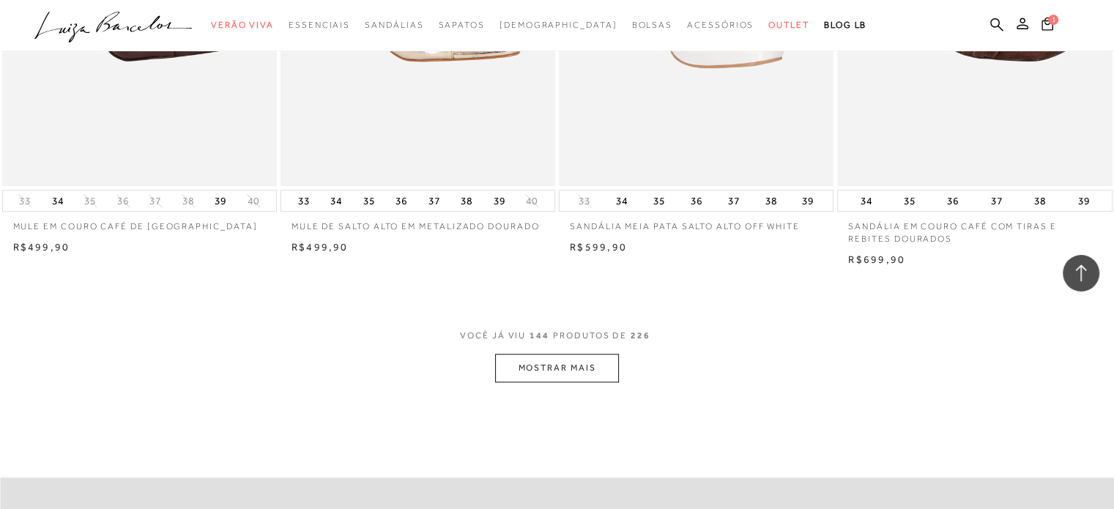
scroll to position [18168, 0]
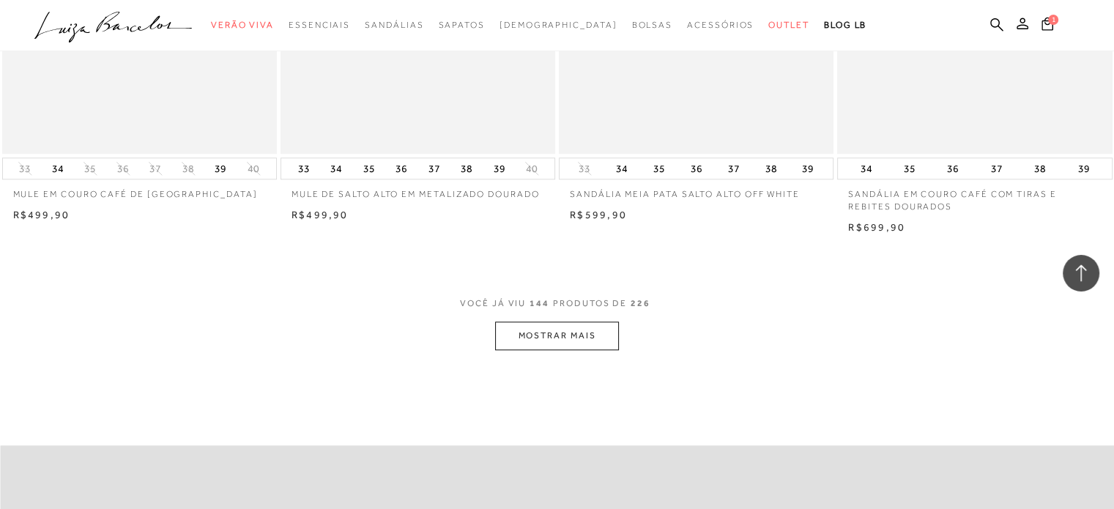
click at [580, 341] on button "MOSTRAR MAIS" at bounding box center [556, 336] width 123 height 29
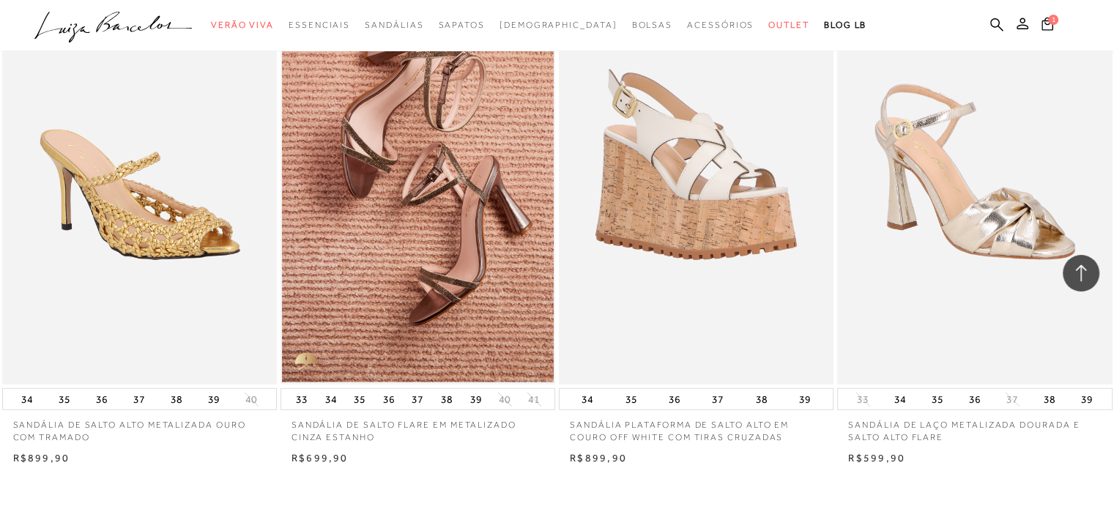
scroll to position [21392, 0]
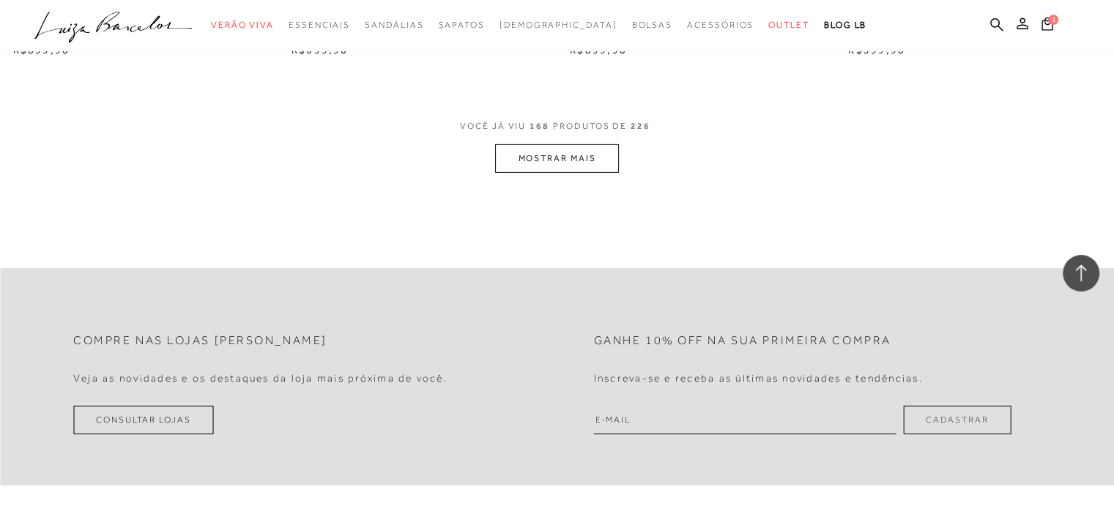
click at [594, 152] on button "MOSTRAR MAIS" at bounding box center [556, 158] width 123 height 29
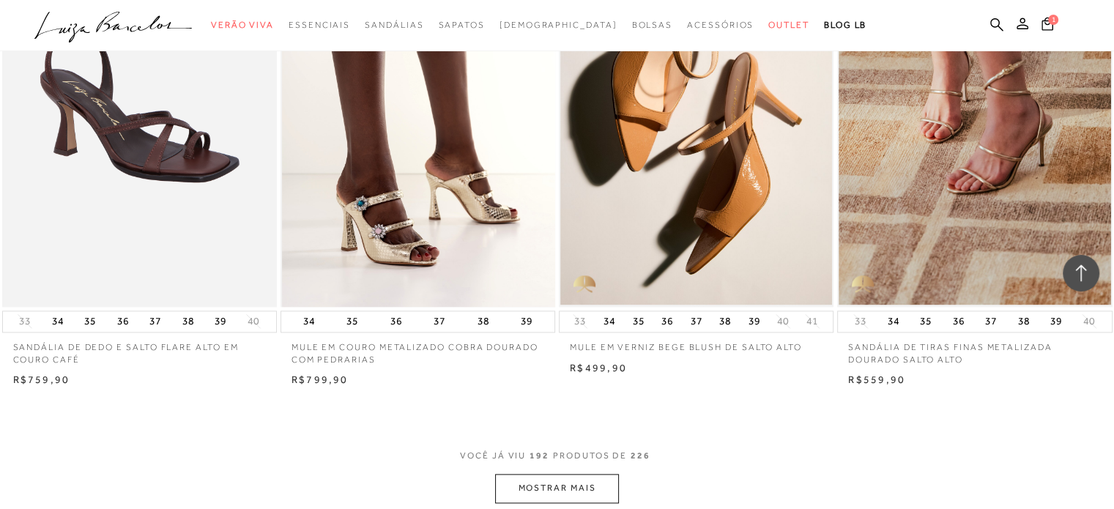
scroll to position [24469, 0]
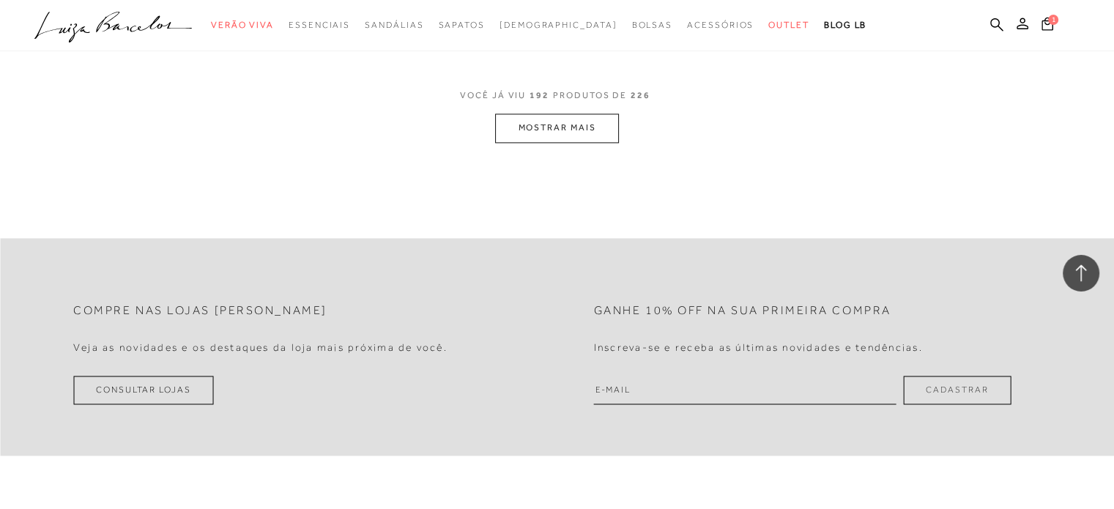
click at [547, 133] on button "MOSTRAR MAIS" at bounding box center [556, 128] width 123 height 29
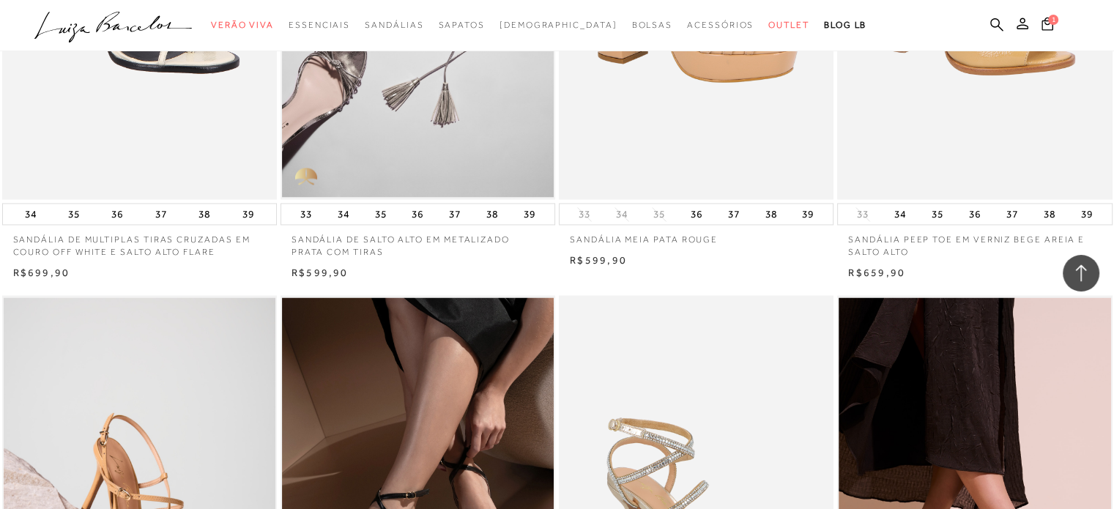
scroll to position [12894, 0]
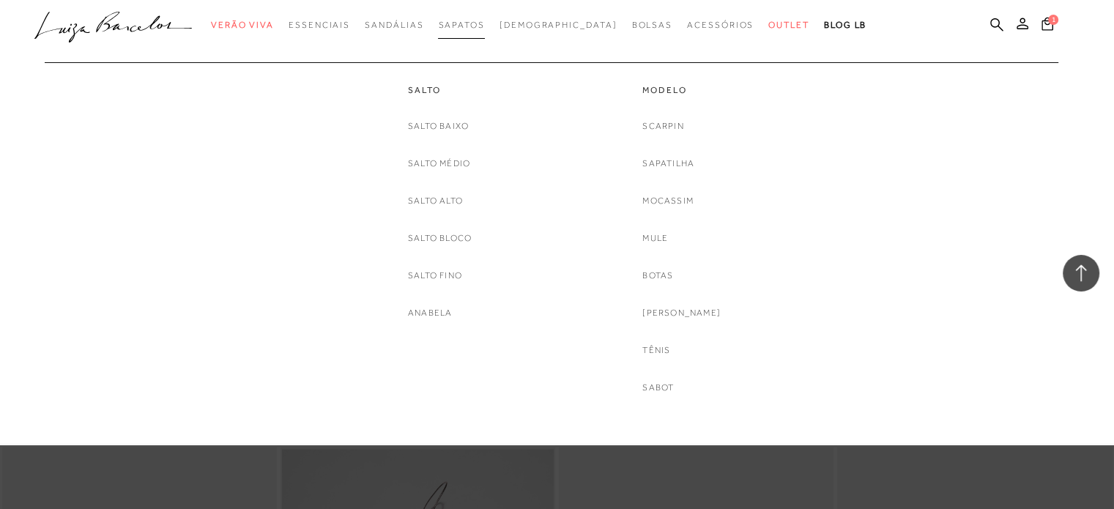
click at [484, 24] on span "Sapatos" at bounding box center [461, 25] width 46 height 10
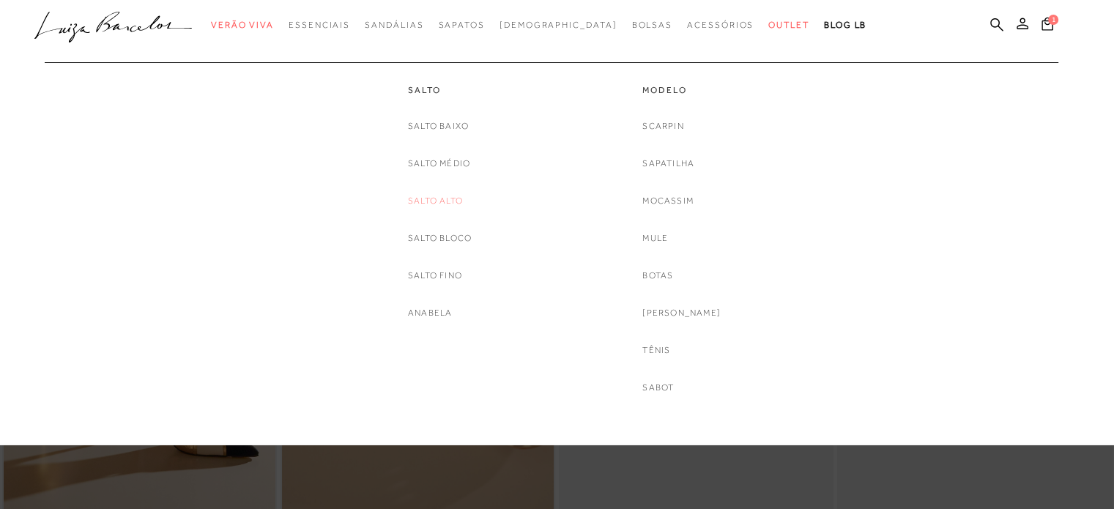
click at [442, 198] on link "Salto Alto" at bounding box center [435, 200] width 55 height 15
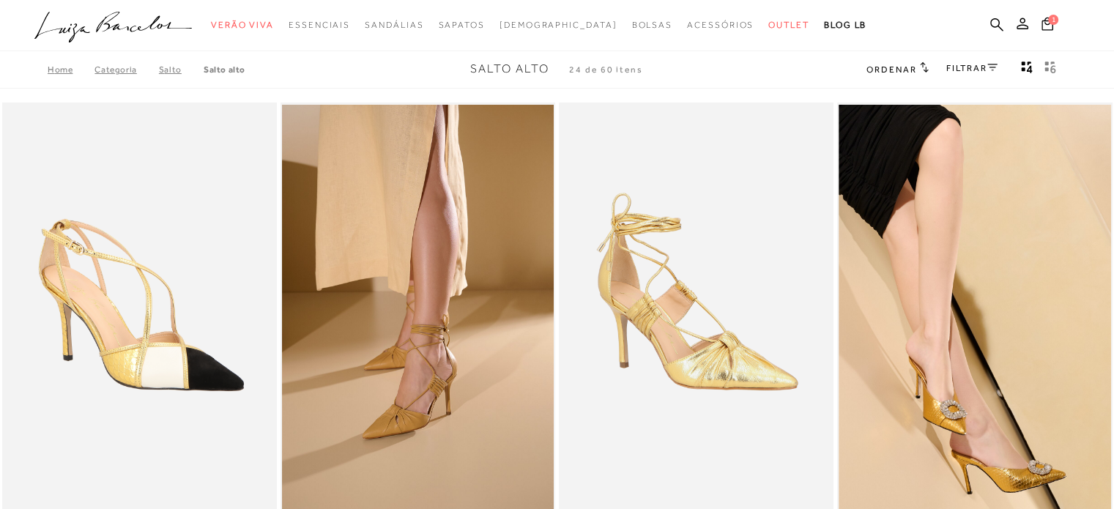
click at [166, 261] on img at bounding box center [140, 309] width 273 height 412
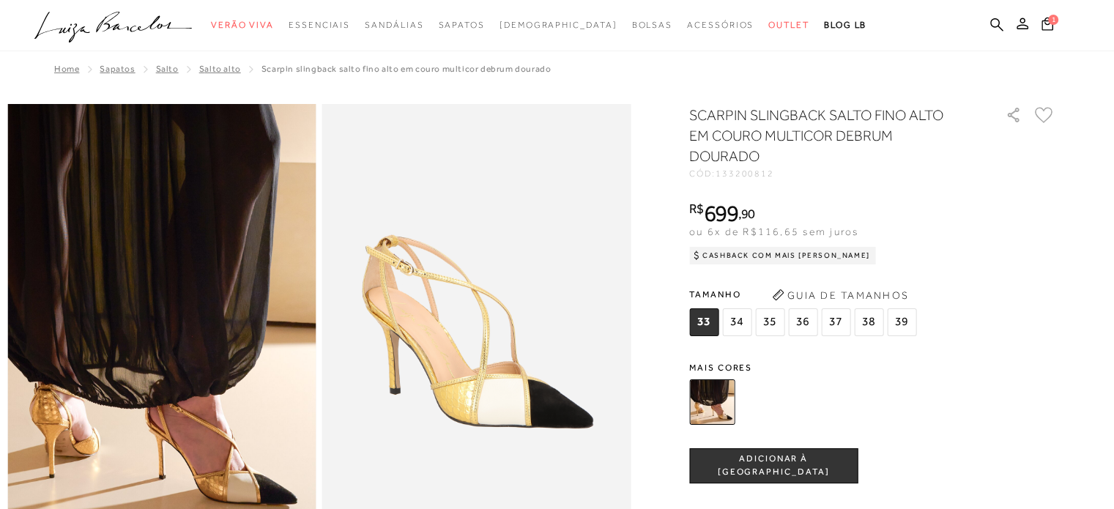
click at [731, 401] on img at bounding box center [711, 401] width 45 height 45
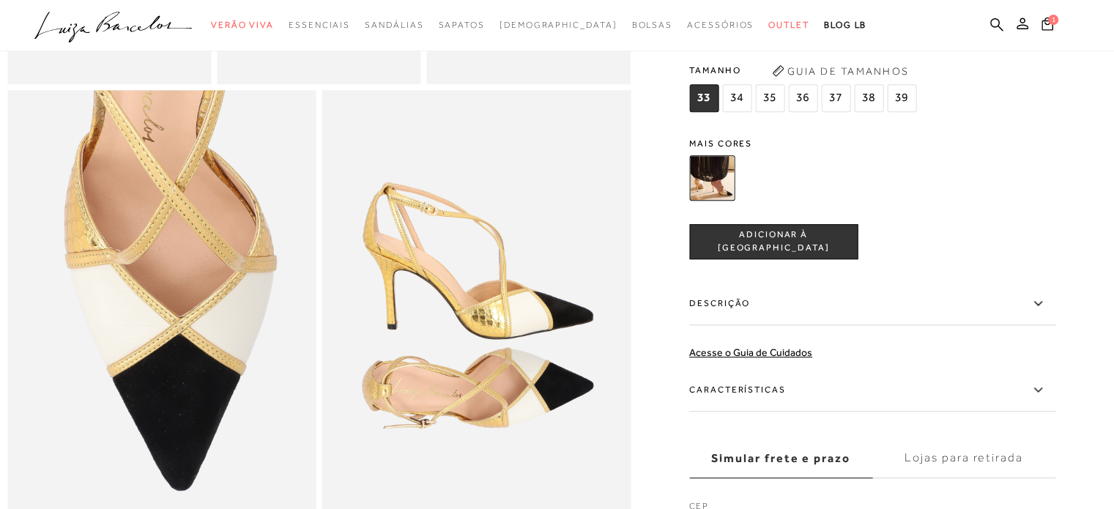
scroll to position [733, 0]
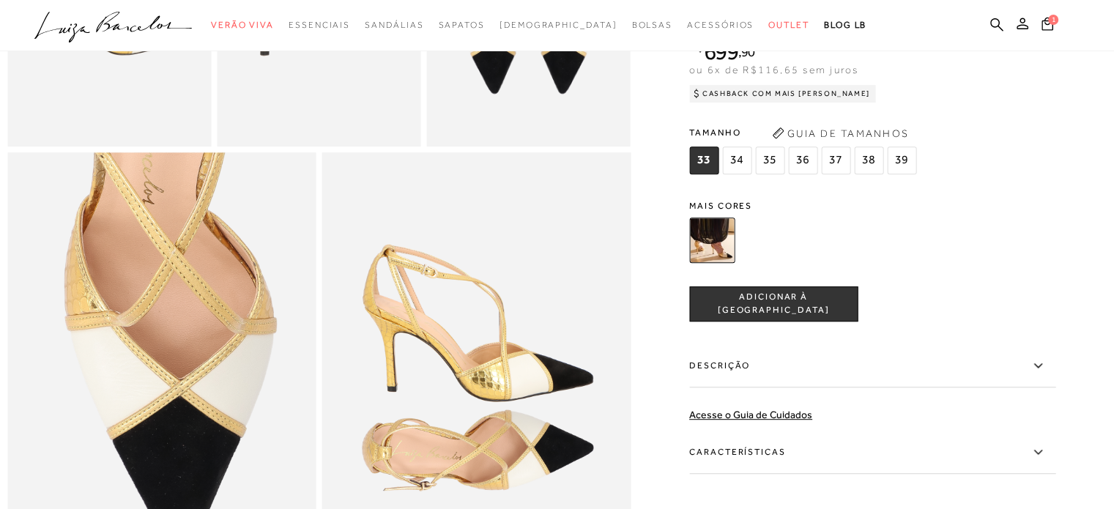
click at [733, 377] on label "Descrição" at bounding box center [872, 366] width 366 height 42
click at [0, 0] on input "Descrição" at bounding box center [0, 0] width 0 height 0
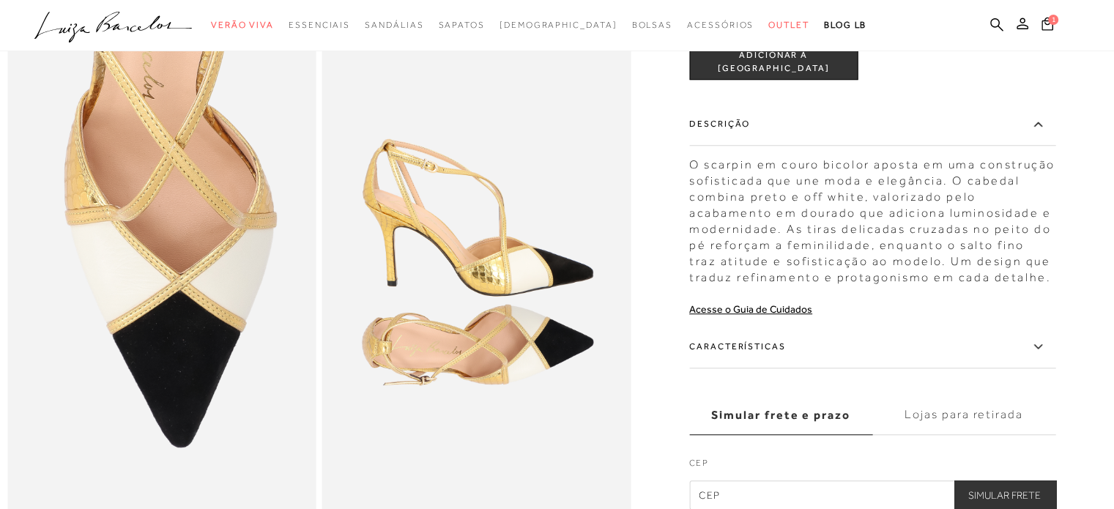
scroll to position [879, 0]
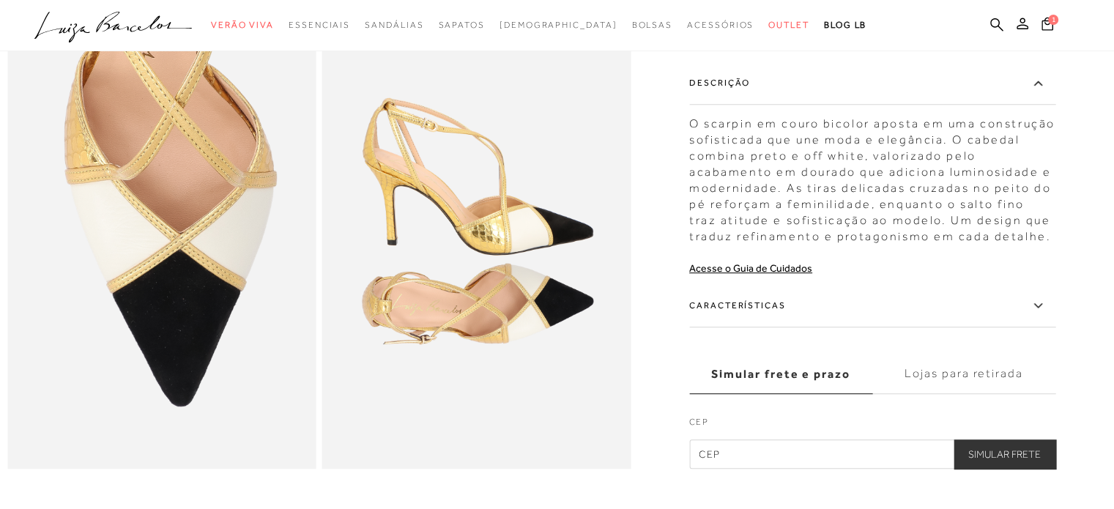
click at [734, 327] on label "Características" at bounding box center [872, 306] width 366 height 42
click at [0, 0] on input "Características" at bounding box center [0, 0] width 0 height 0
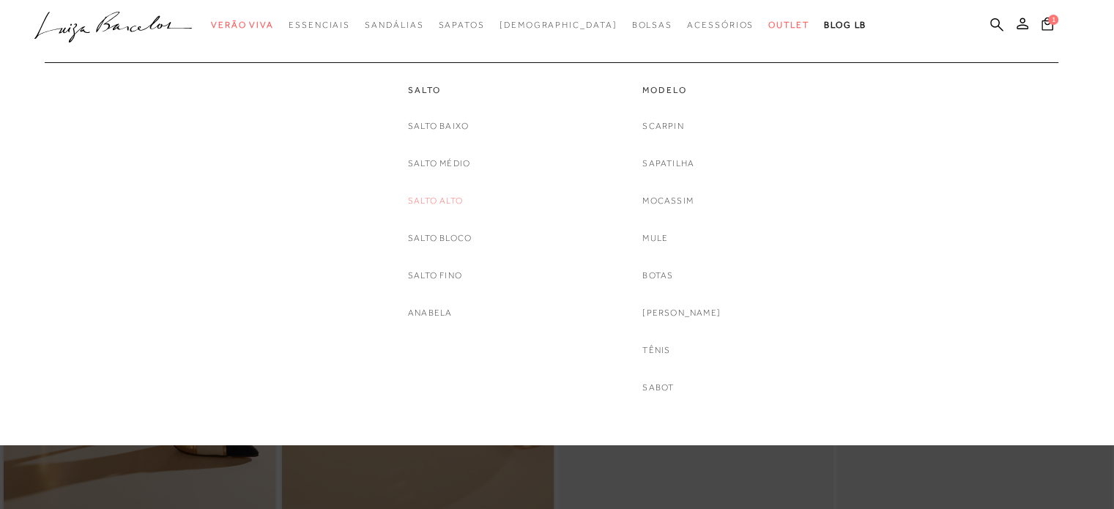
click at [442, 204] on link "Salto Alto" at bounding box center [435, 200] width 55 height 15
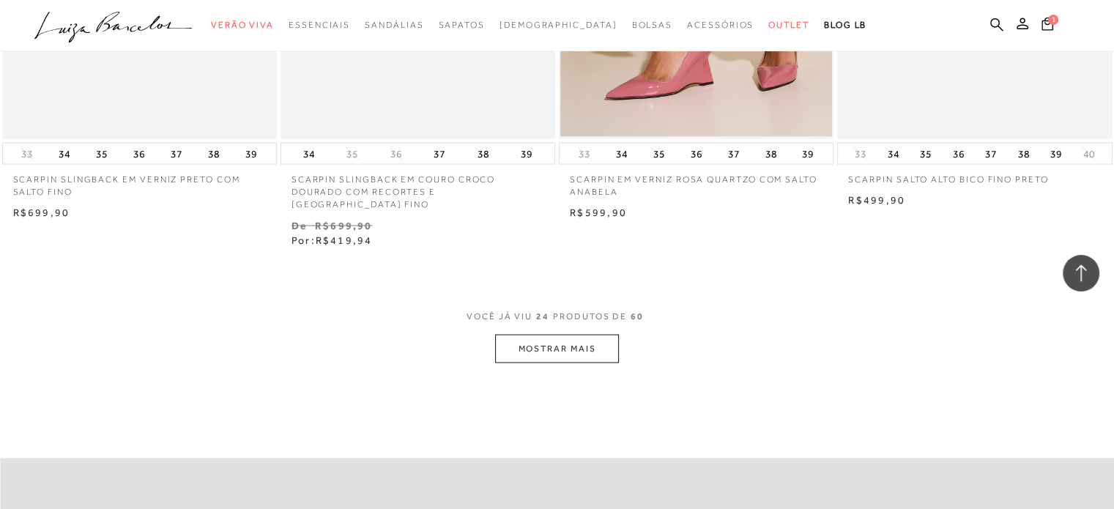
scroll to position [2930, 0]
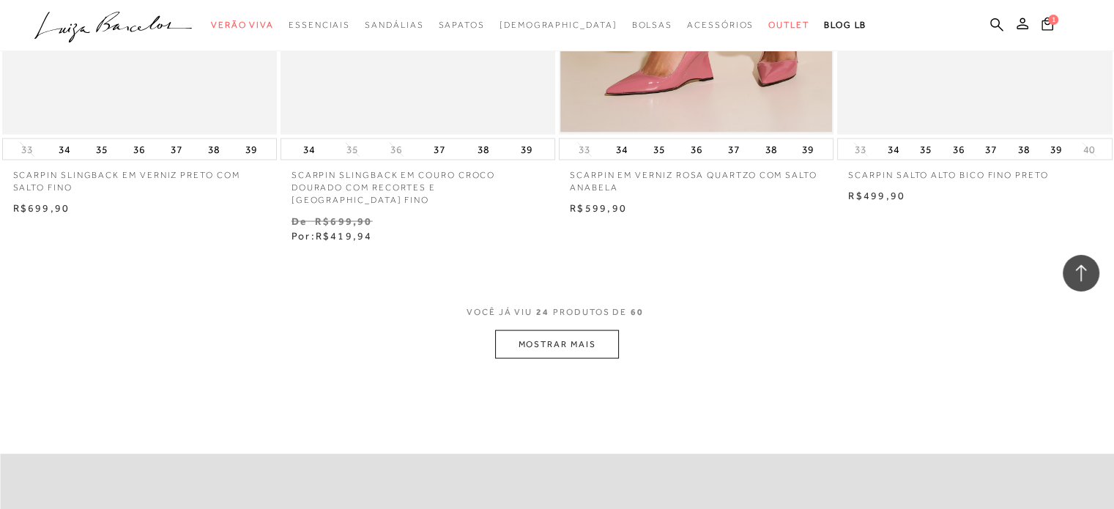
click at [528, 330] on button "MOSTRAR MAIS" at bounding box center [556, 344] width 123 height 29
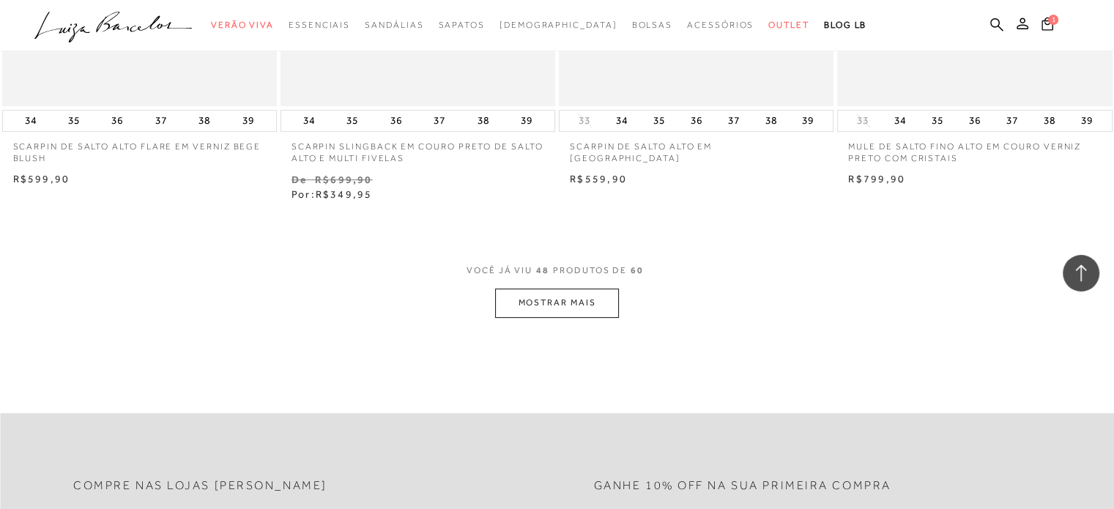
scroll to position [6154, 0]
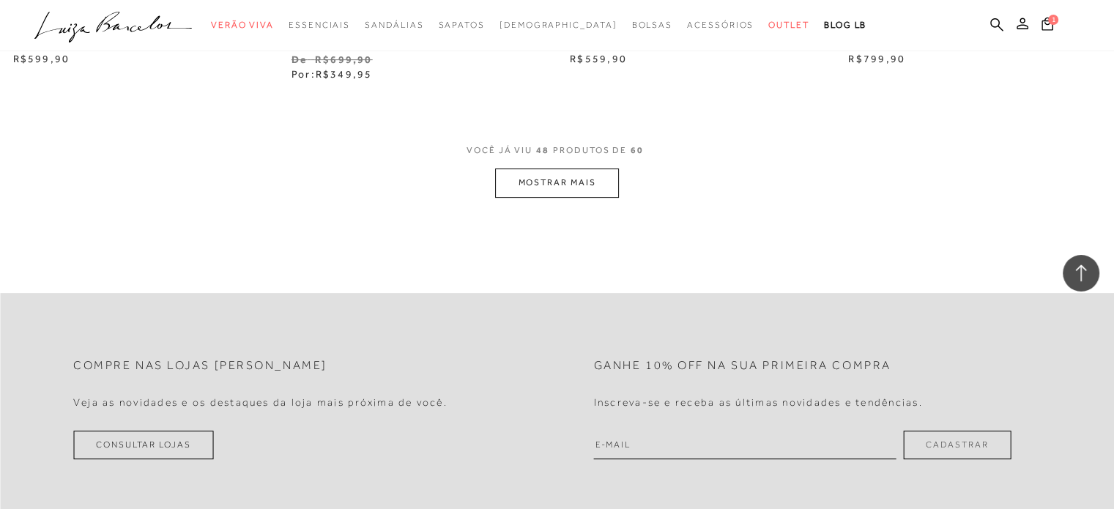
click at [572, 168] on button "MOSTRAR MAIS" at bounding box center [556, 182] width 123 height 29
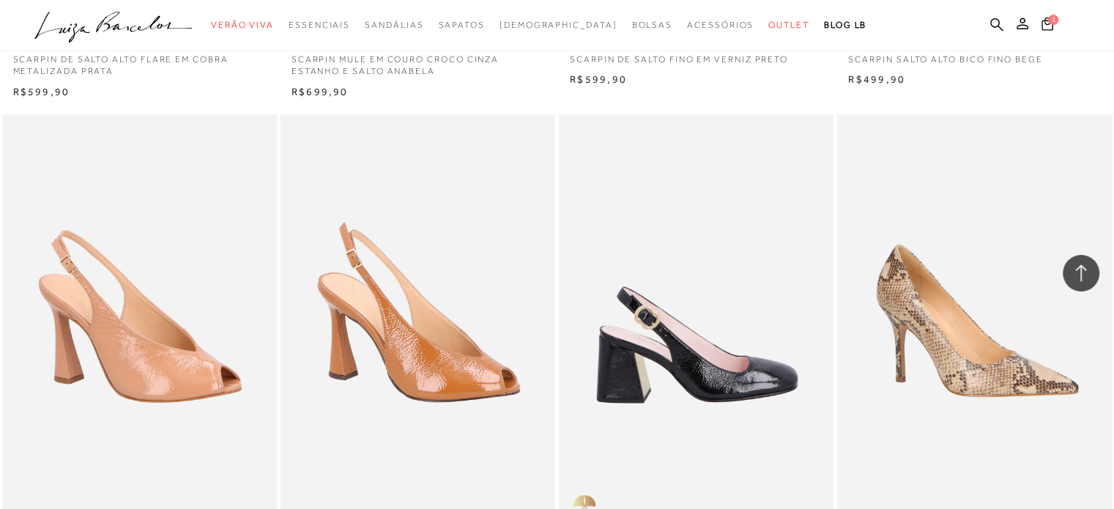
scroll to position [7179, 0]
